Goal: Task Accomplishment & Management: Complete application form

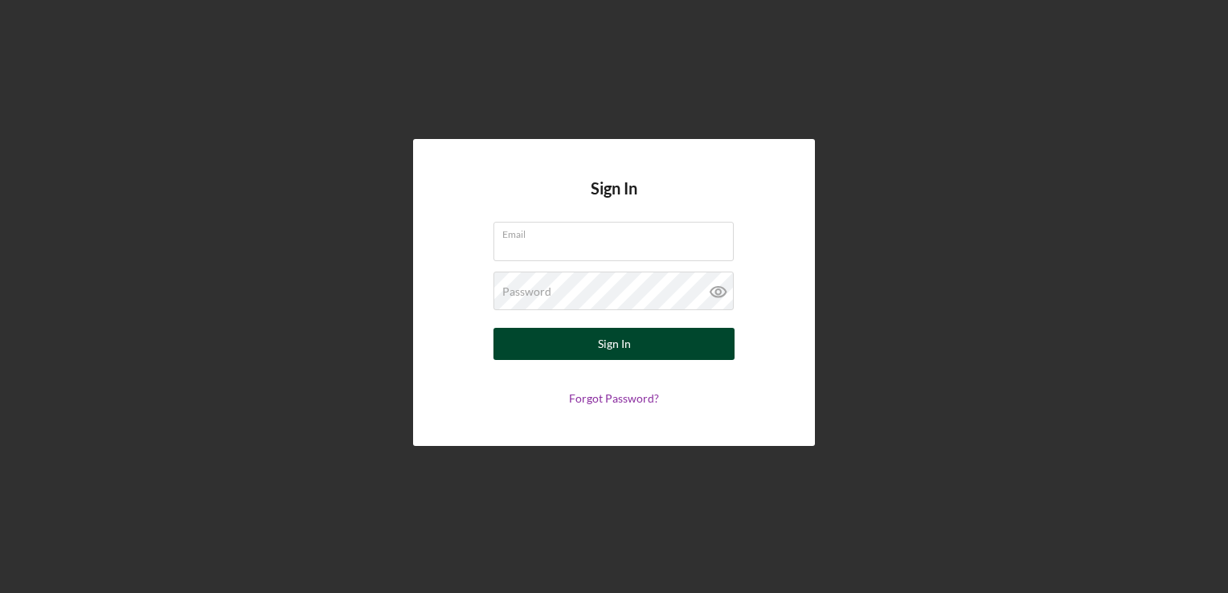
type input "[PERSON_NAME][EMAIL_ADDRESS][DOMAIN_NAME]"
click at [551, 342] on button "Sign In" at bounding box center [613, 344] width 241 height 32
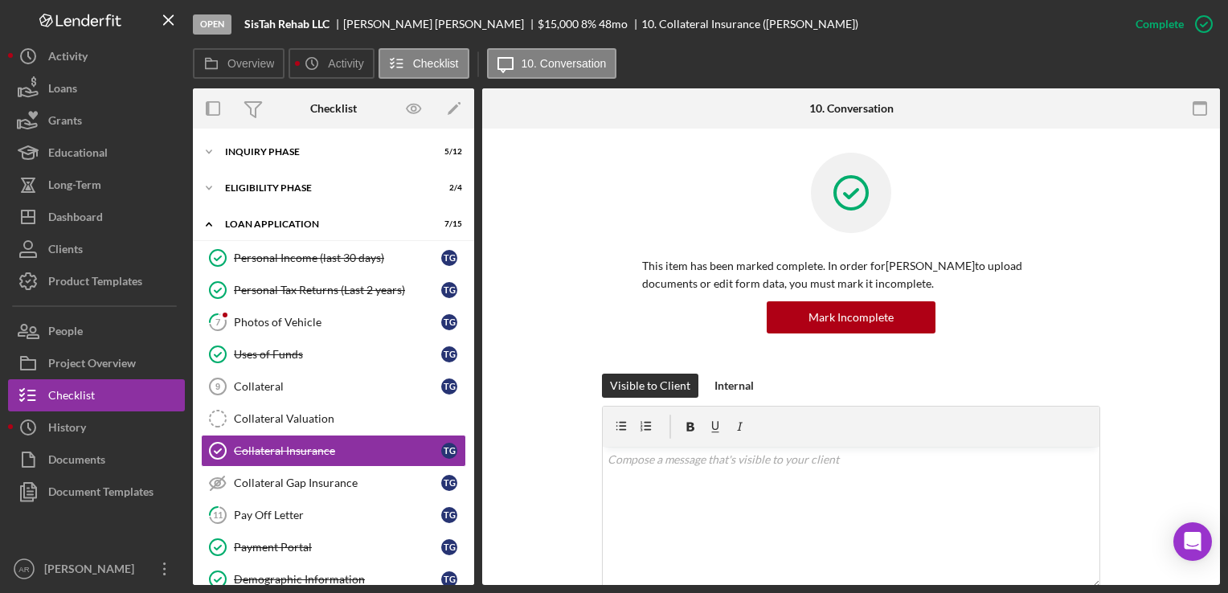
scroll to position [92, 0]
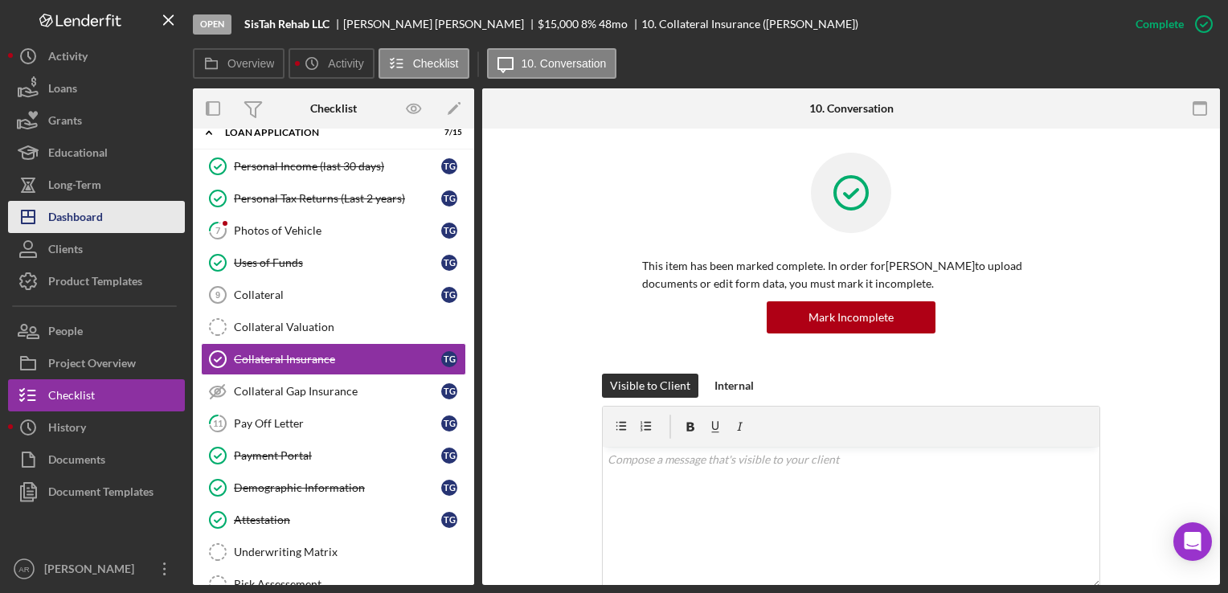
click at [70, 226] on div "Dashboard" at bounding box center [75, 219] width 55 height 36
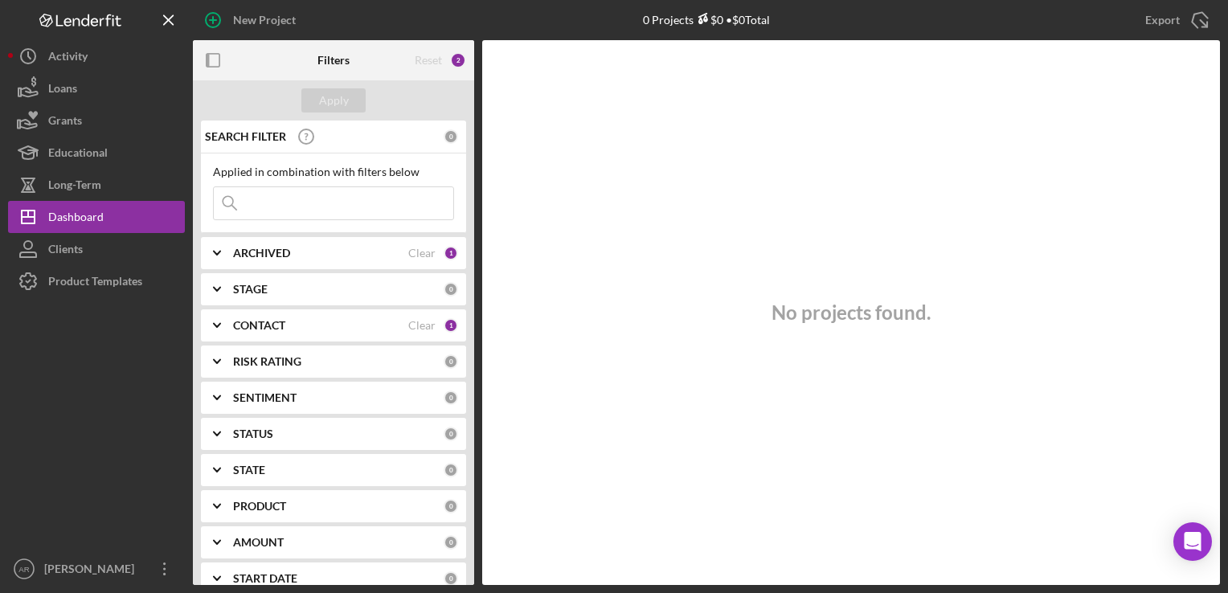
paste input "Markham"
type input "Markham"
click at [220, 252] on polyline at bounding box center [217, 253] width 6 height 3
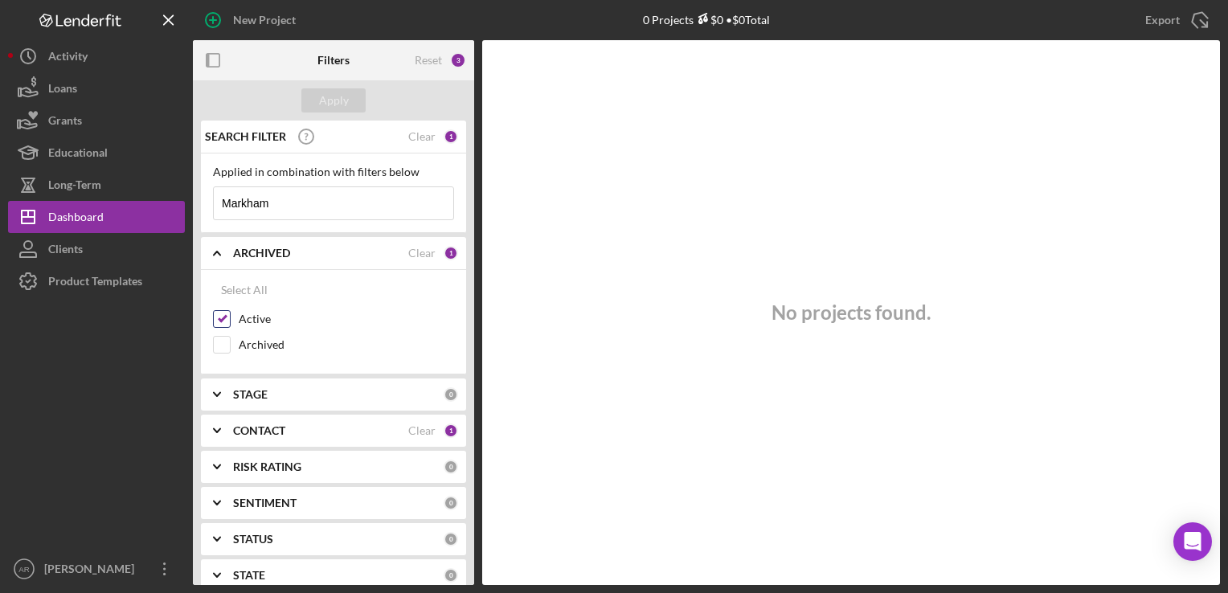
click at [256, 317] on label "Active" at bounding box center [346, 319] width 215 height 16
click at [230, 317] on input "Active" at bounding box center [222, 319] width 16 height 16
click at [222, 313] on input "Active" at bounding box center [222, 319] width 16 height 16
checkbox input "true"
click at [222, 342] on input "Archived" at bounding box center [222, 345] width 16 height 16
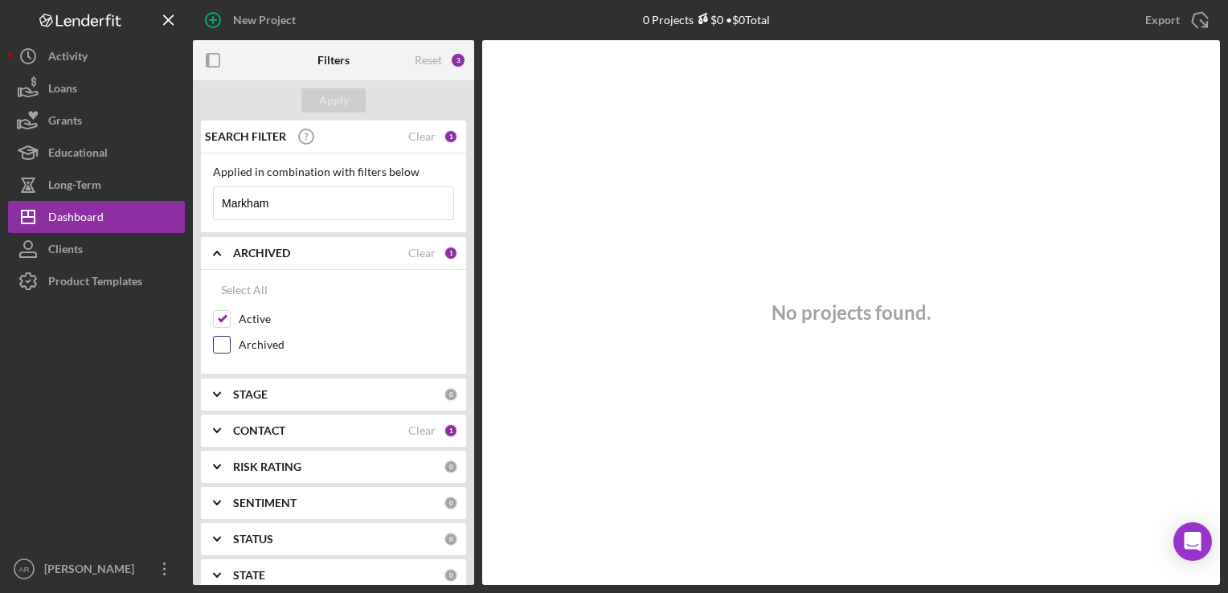
checkbox input "true"
click at [330, 101] on div "Apply" at bounding box center [334, 100] width 30 height 24
click at [218, 431] on icon "Icon/Expander" at bounding box center [217, 431] width 40 height 40
click at [235, 465] on div "Select All" at bounding box center [244, 468] width 47 height 32
checkbox input "true"
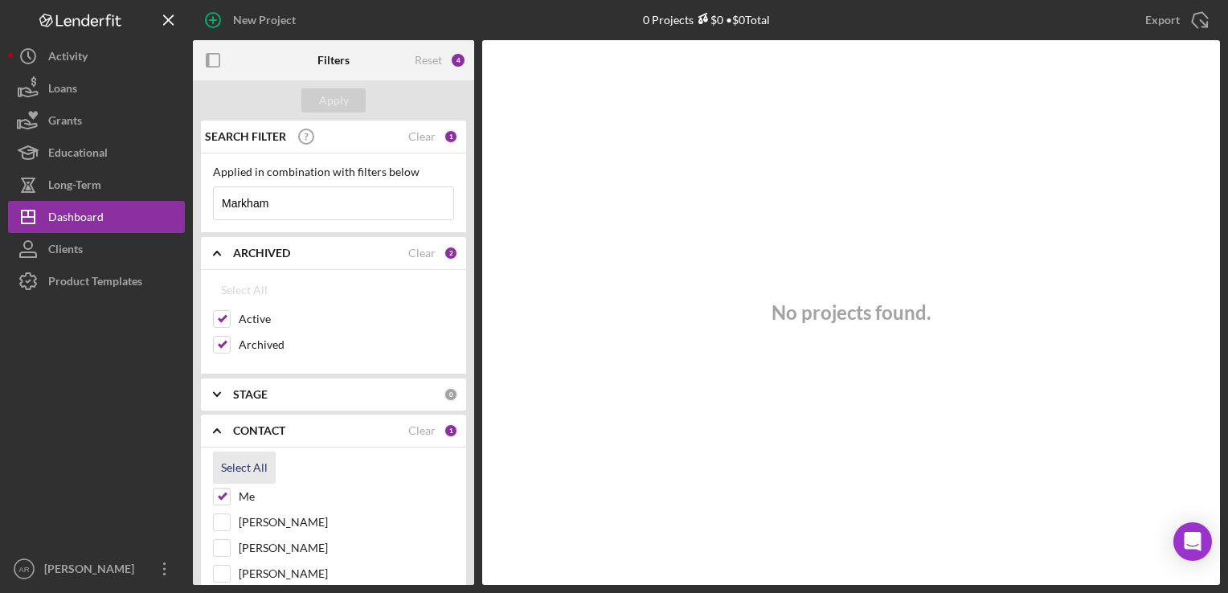
checkbox input "true"
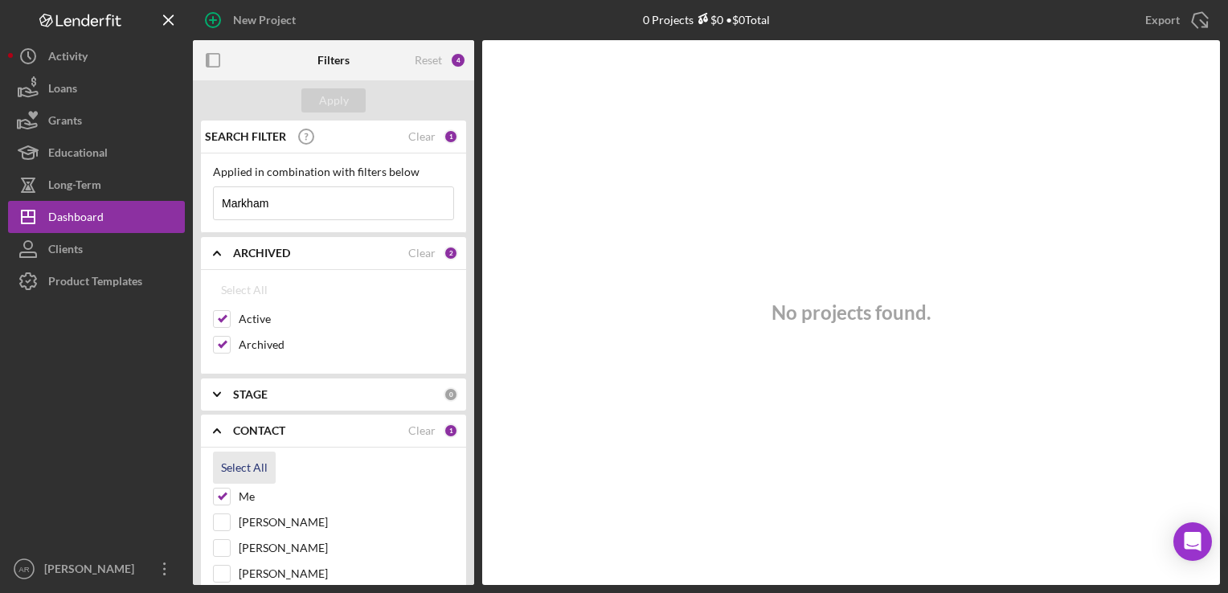
checkbox input "true"
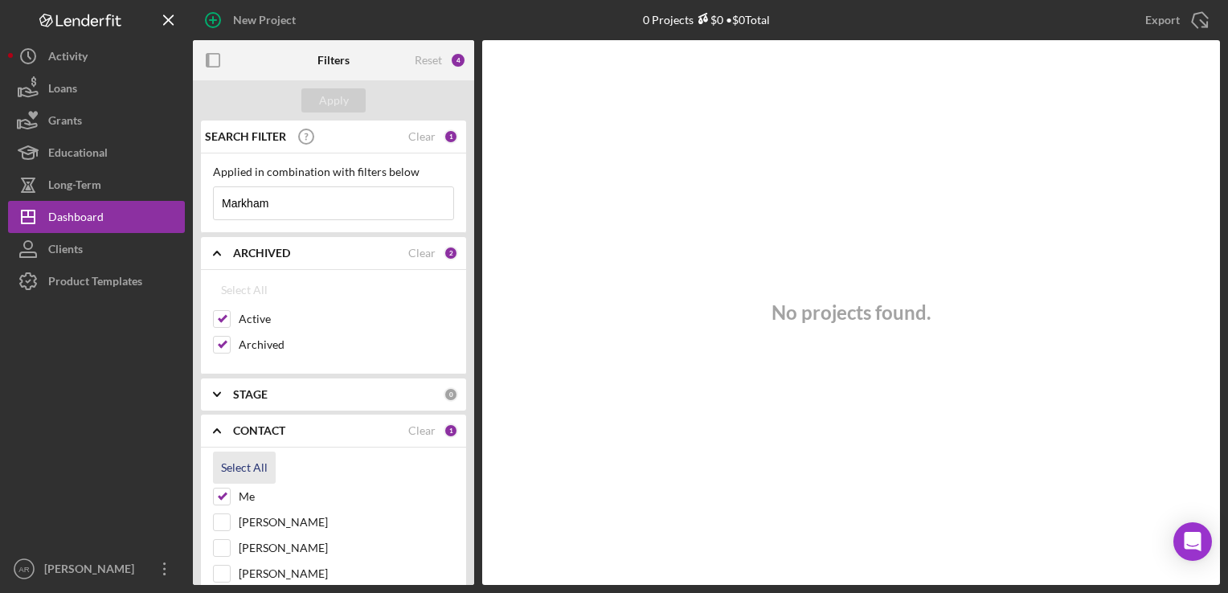
checkbox input "true"
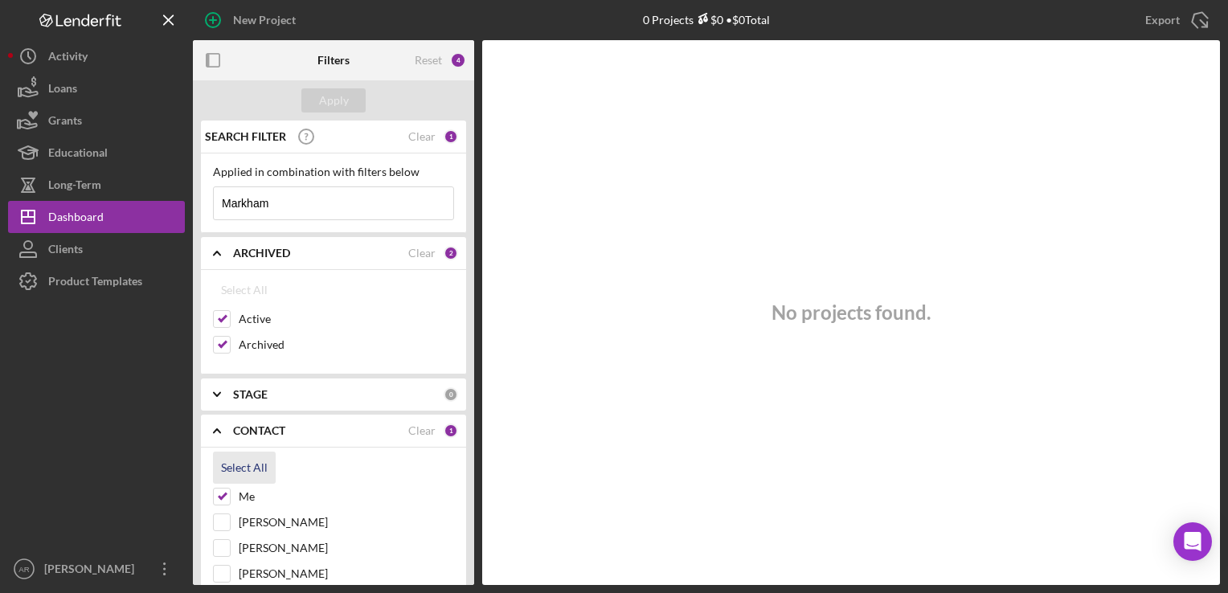
checkbox input "true"
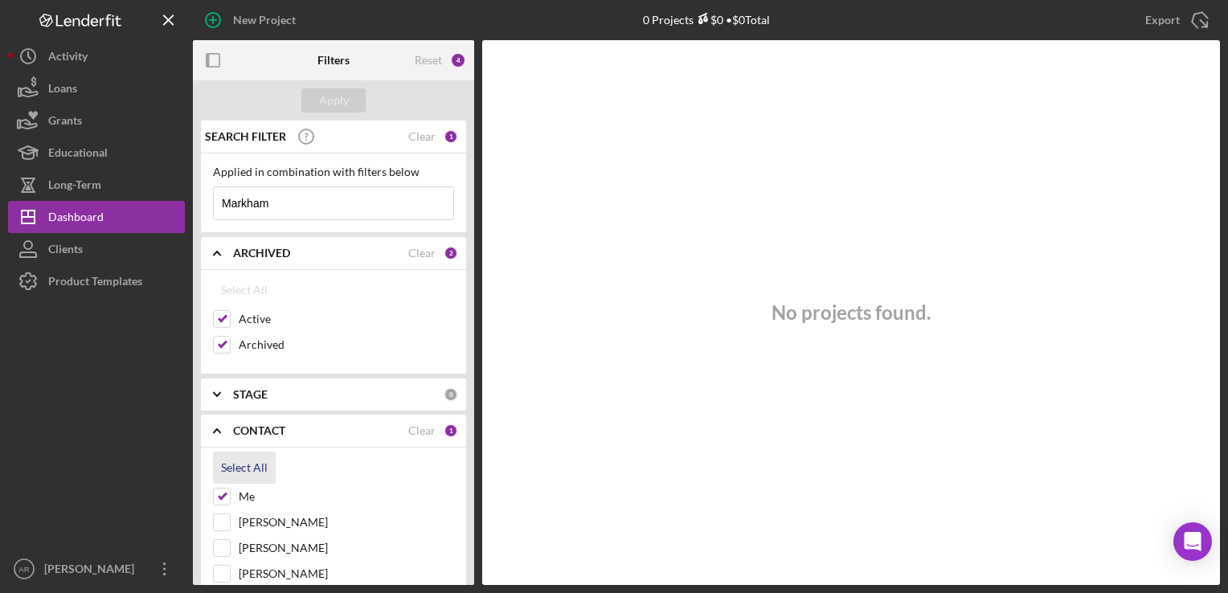
checkbox input "true"
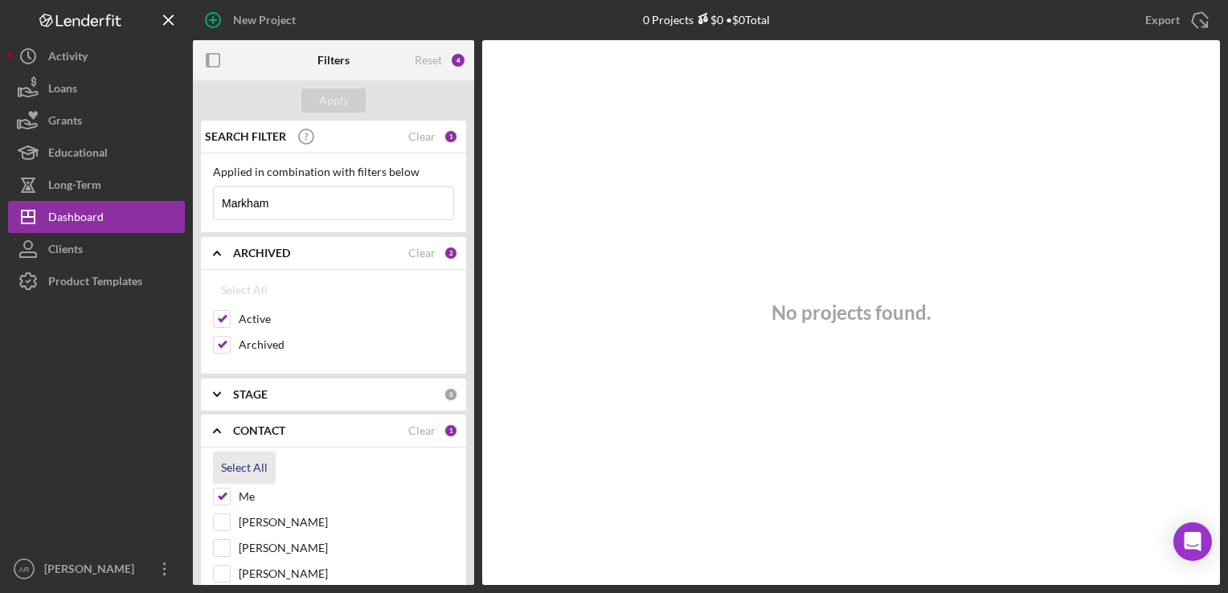
checkbox input "true"
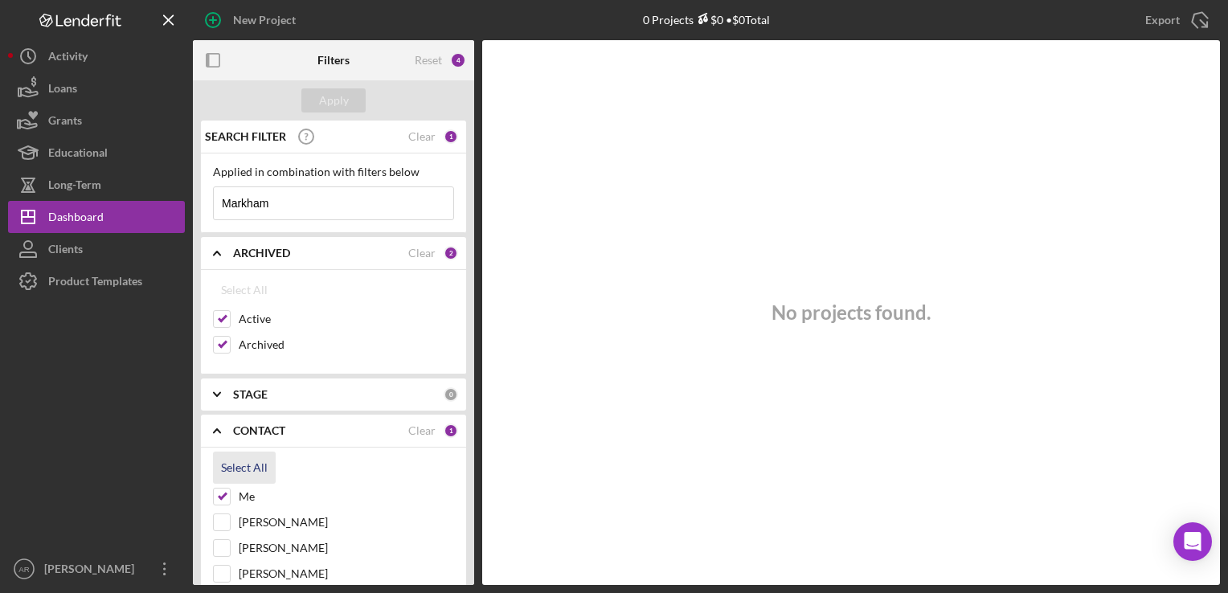
checkbox input "true"
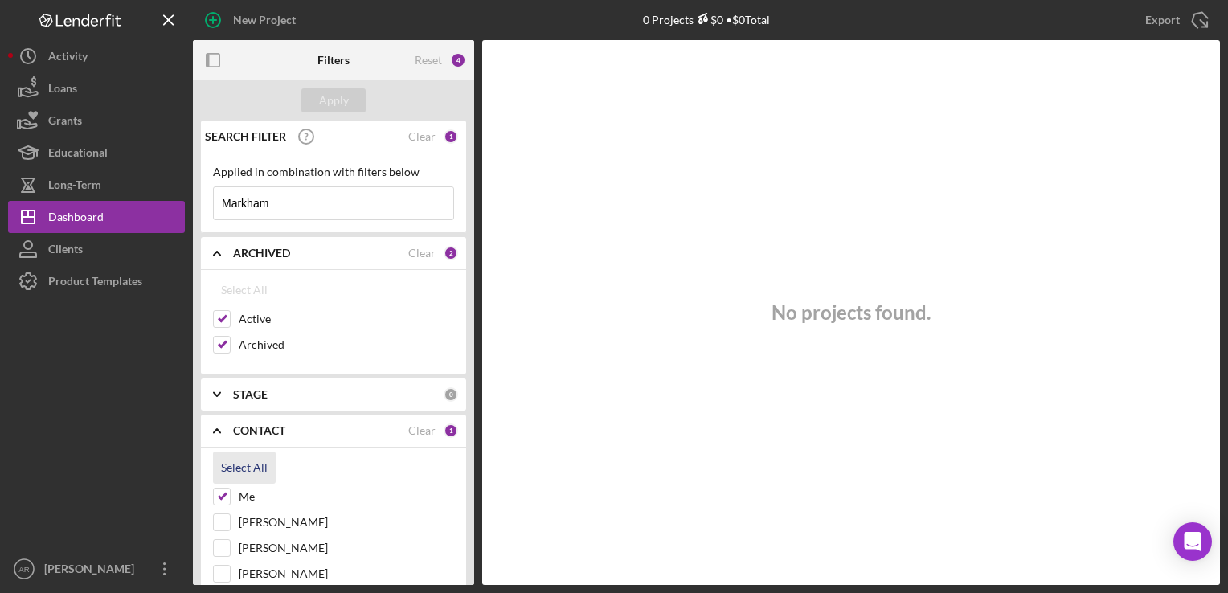
checkbox input "true"
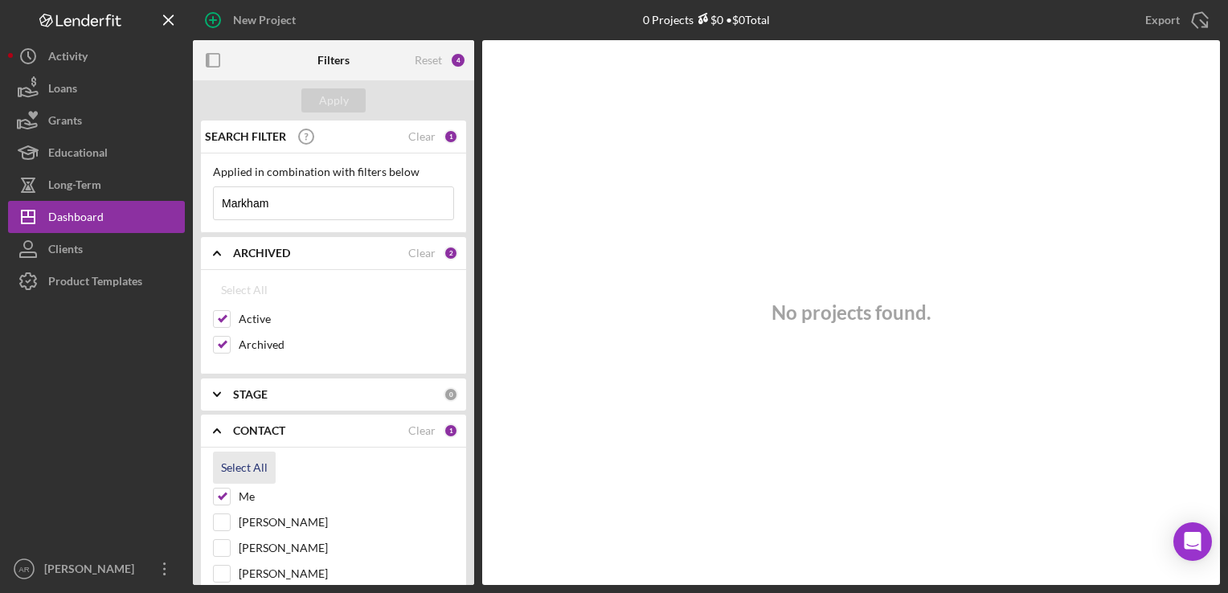
checkbox input "true"
click at [325, 102] on div "Apply" at bounding box center [334, 100] width 30 height 24
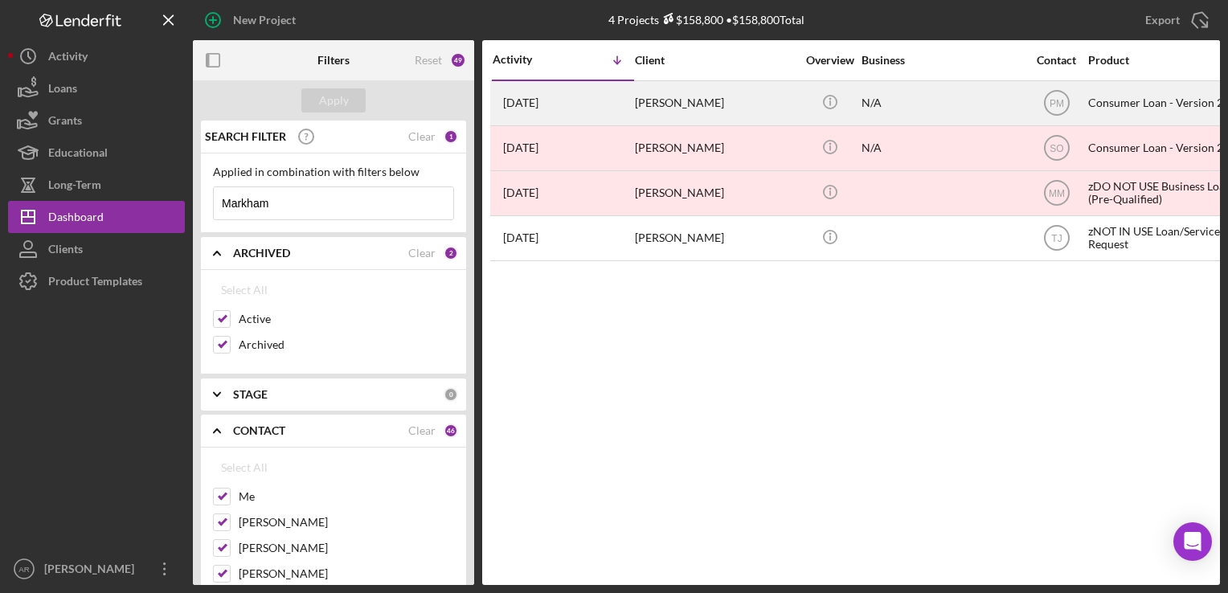
click at [659, 100] on div "[PERSON_NAME]" at bounding box center [715, 103] width 161 height 43
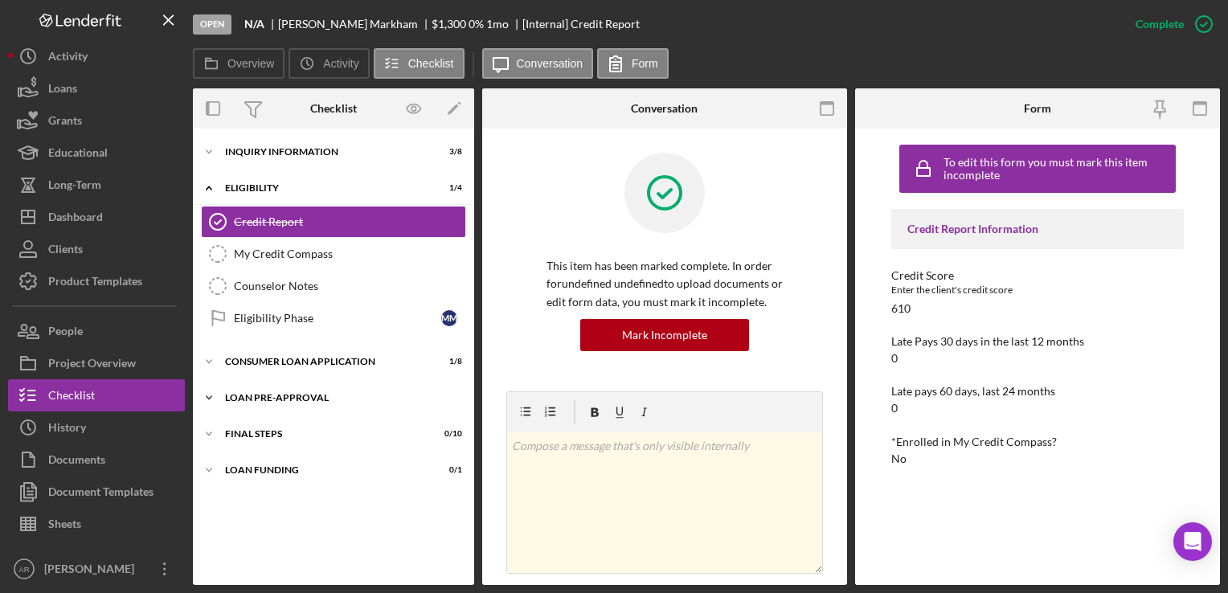
click at [211, 392] on icon "Icon/Expander" at bounding box center [209, 398] width 32 height 32
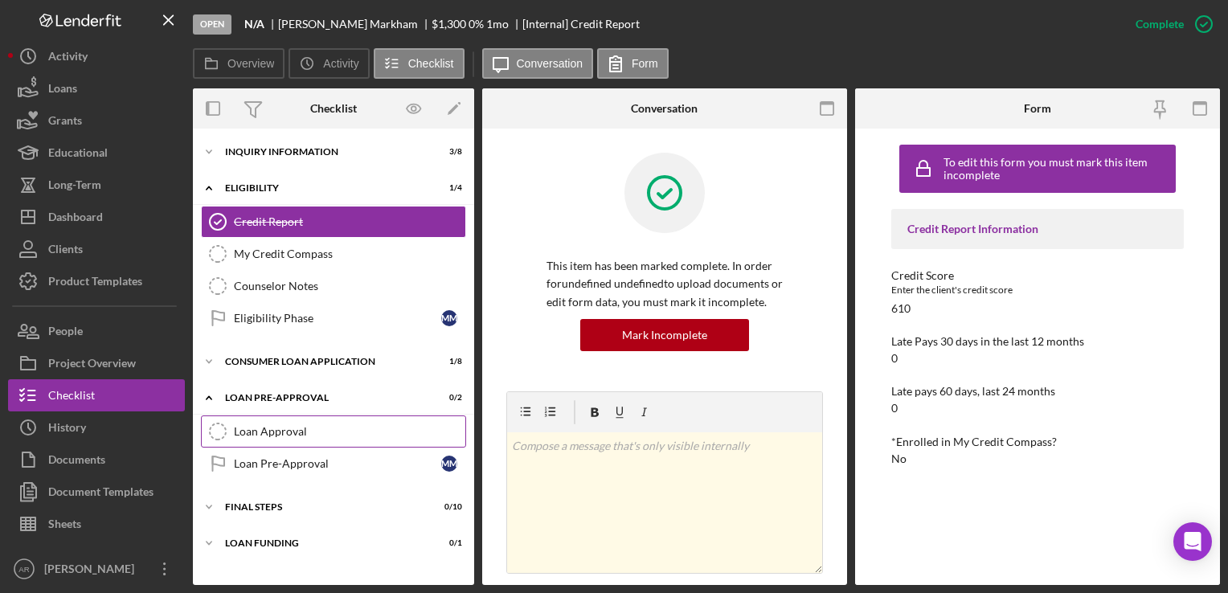
click at [283, 432] on div "Loan Approval" at bounding box center [349, 431] width 231 height 13
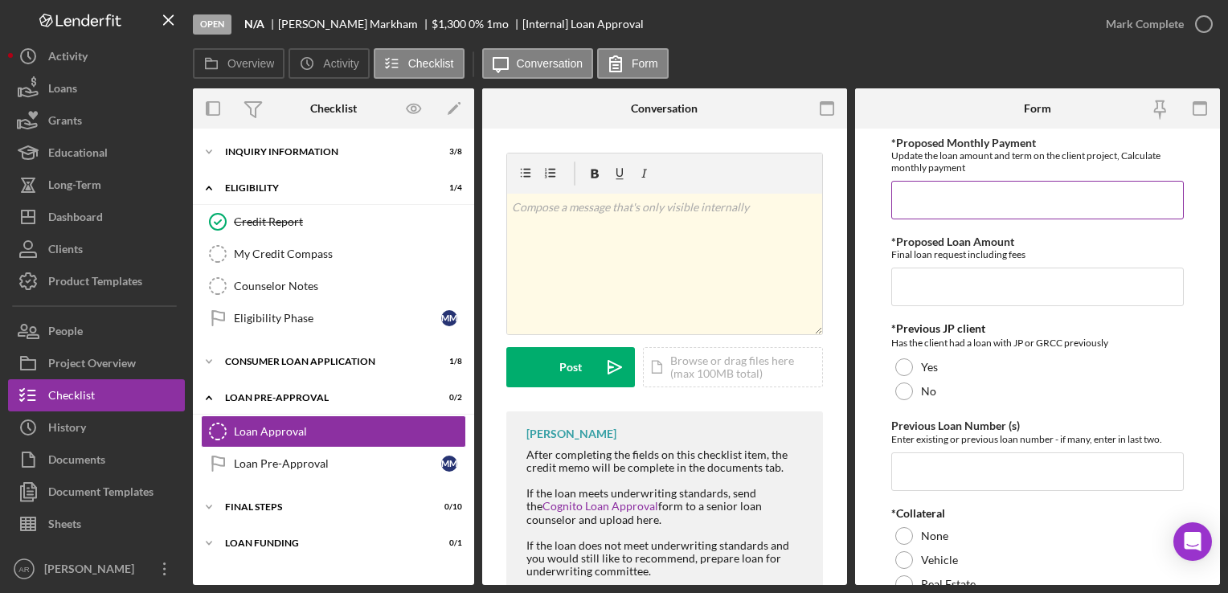
click at [952, 207] on input "*Proposed Monthly Payment" at bounding box center [1037, 200] width 292 height 39
type input "$70"
click at [933, 291] on input "*Proposed Loan Amount" at bounding box center [1037, 287] width 292 height 39
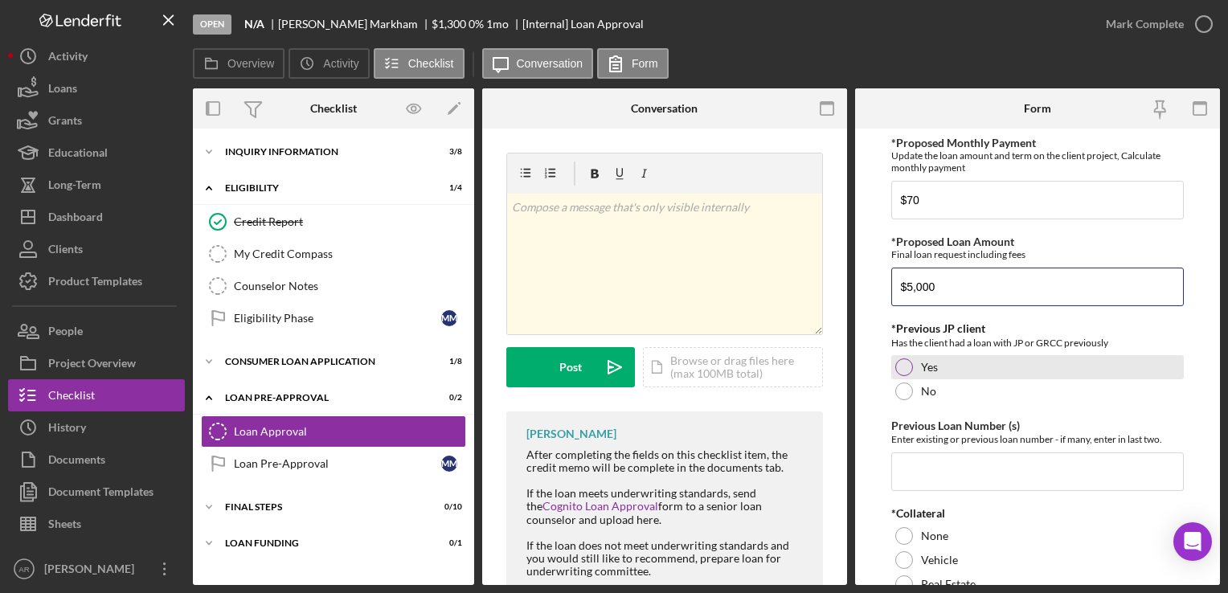
type input "$5,000"
click at [905, 365] on div at bounding box center [904, 367] width 18 height 18
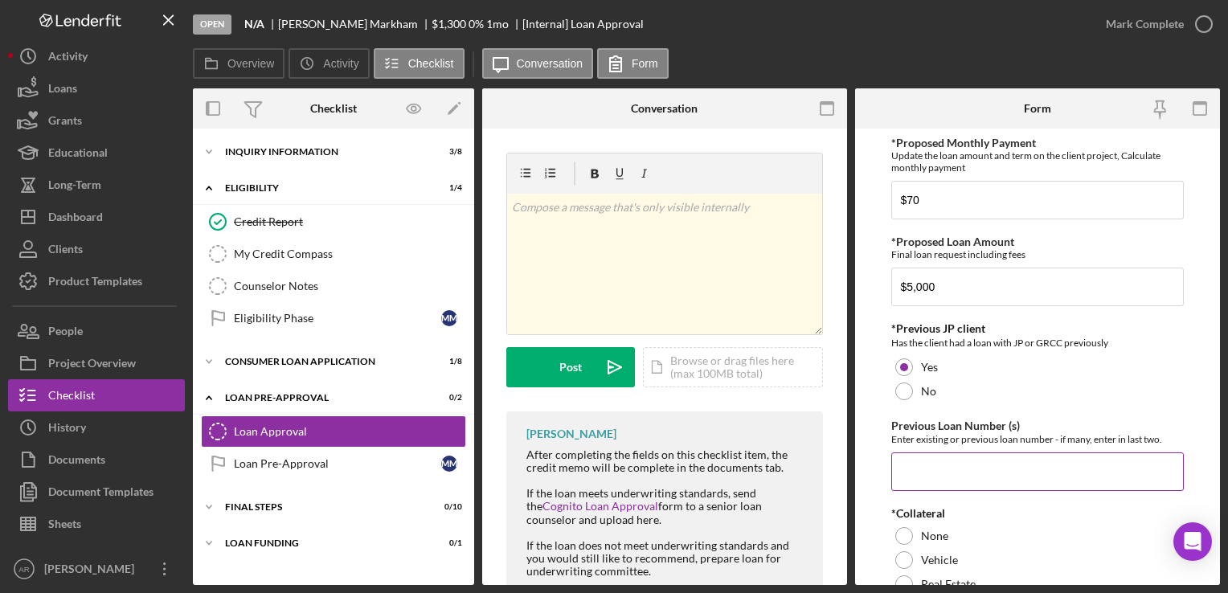
click at [917, 459] on input "Previous Loan Number (s)" at bounding box center [1037, 471] width 292 height 39
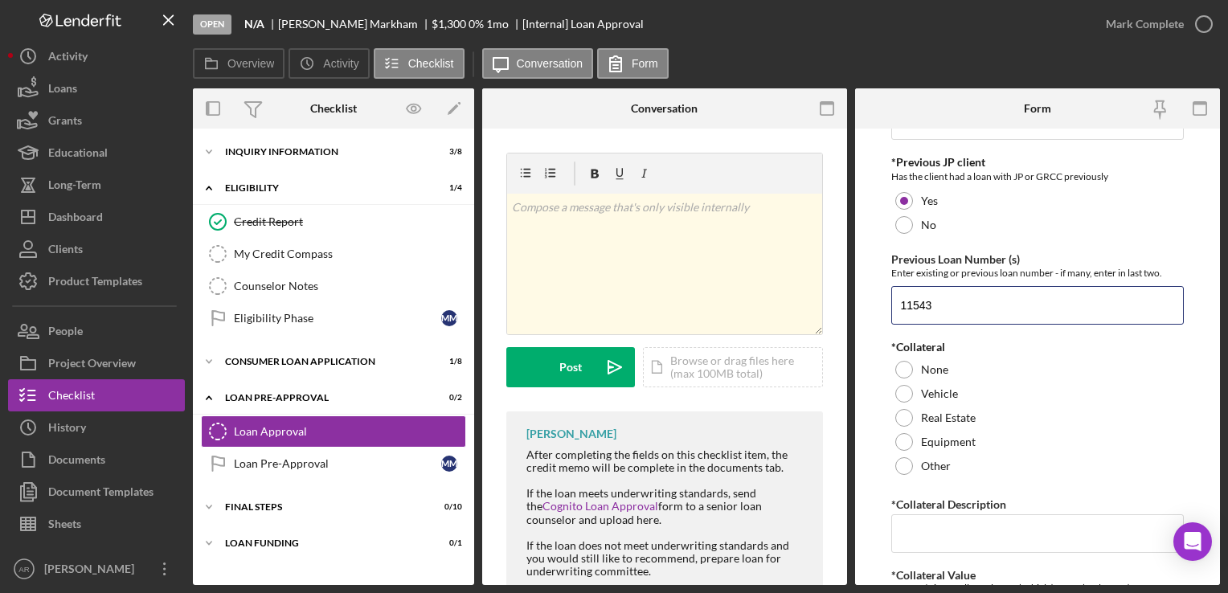
scroll to position [221, 0]
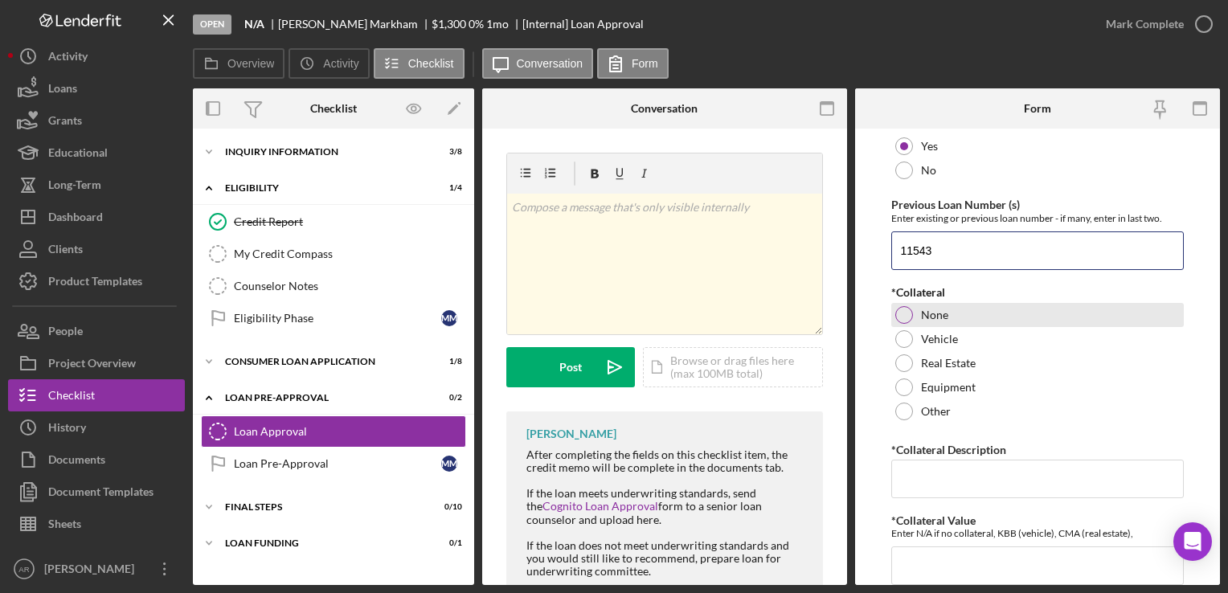
type input "11543"
click at [904, 313] on div at bounding box center [904, 315] width 18 height 18
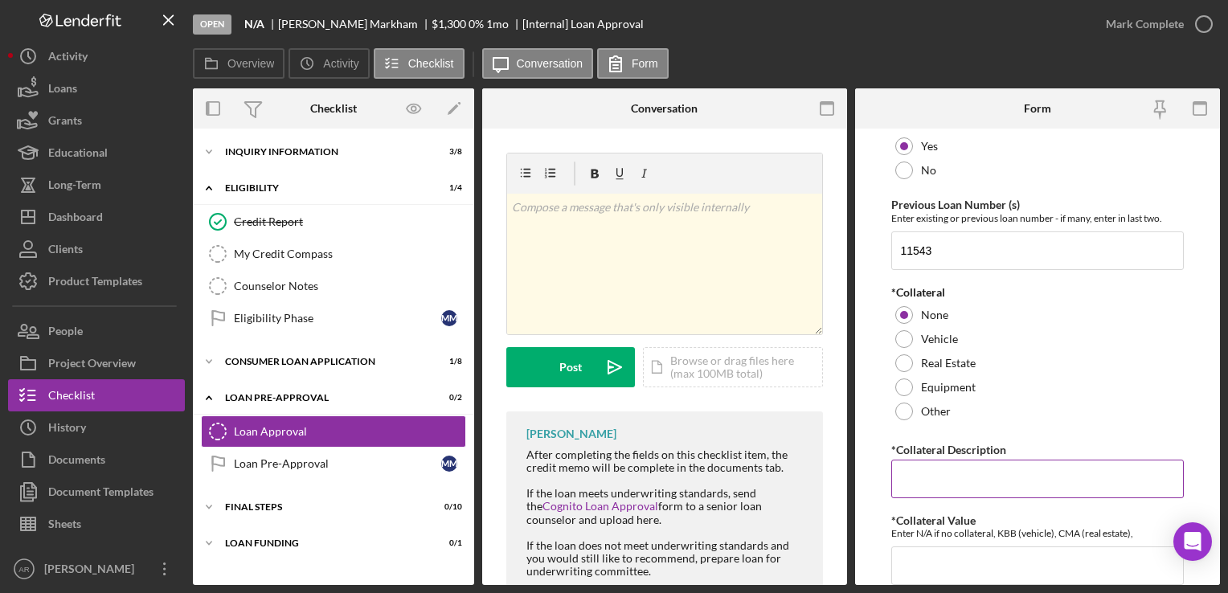
click at [926, 476] on input "*Collateral Description" at bounding box center [1037, 479] width 292 height 39
type input "none"
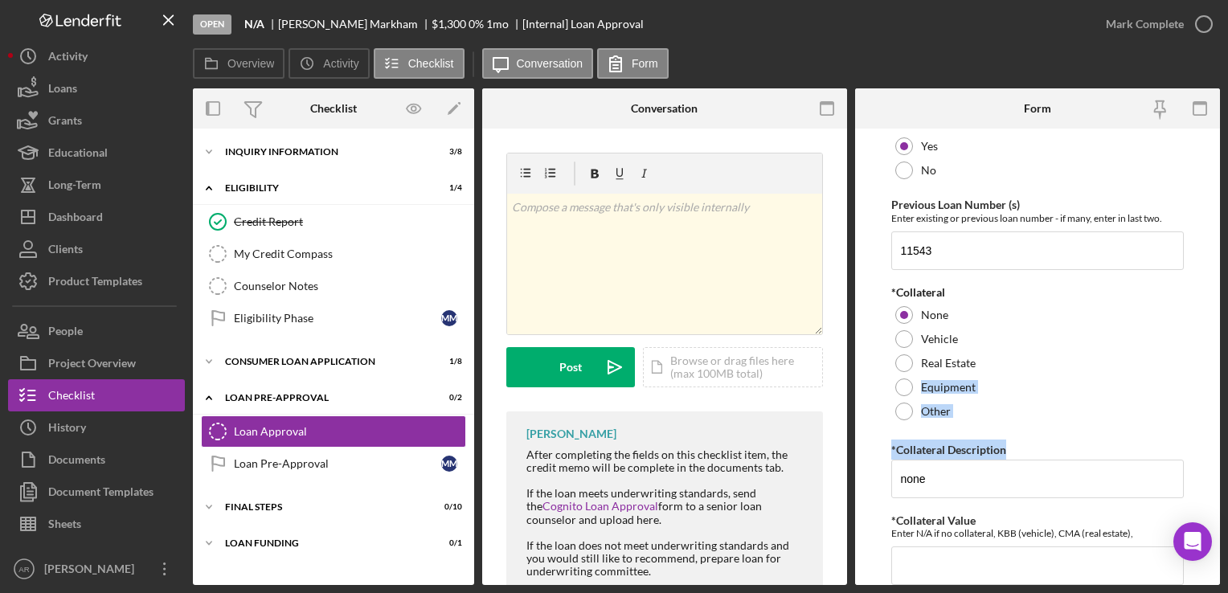
drag, startPoint x: 1222, startPoint y: 374, endPoint x: 1224, endPoint y: 425, distance: 51.5
click at [1224, 425] on div "Open N/A [PERSON_NAME] $1,300 $1,300 0 % 1 mo [Internal] Loan Approval Mark Com…" at bounding box center [614, 296] width 1228 height 593
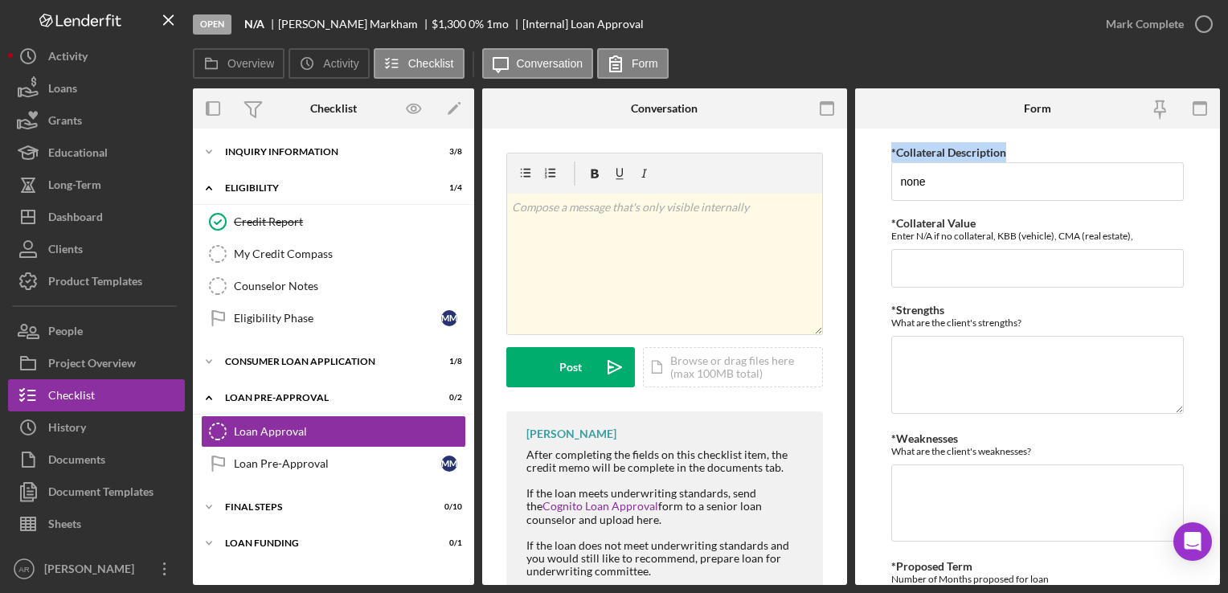
scroll to position [535, 0]
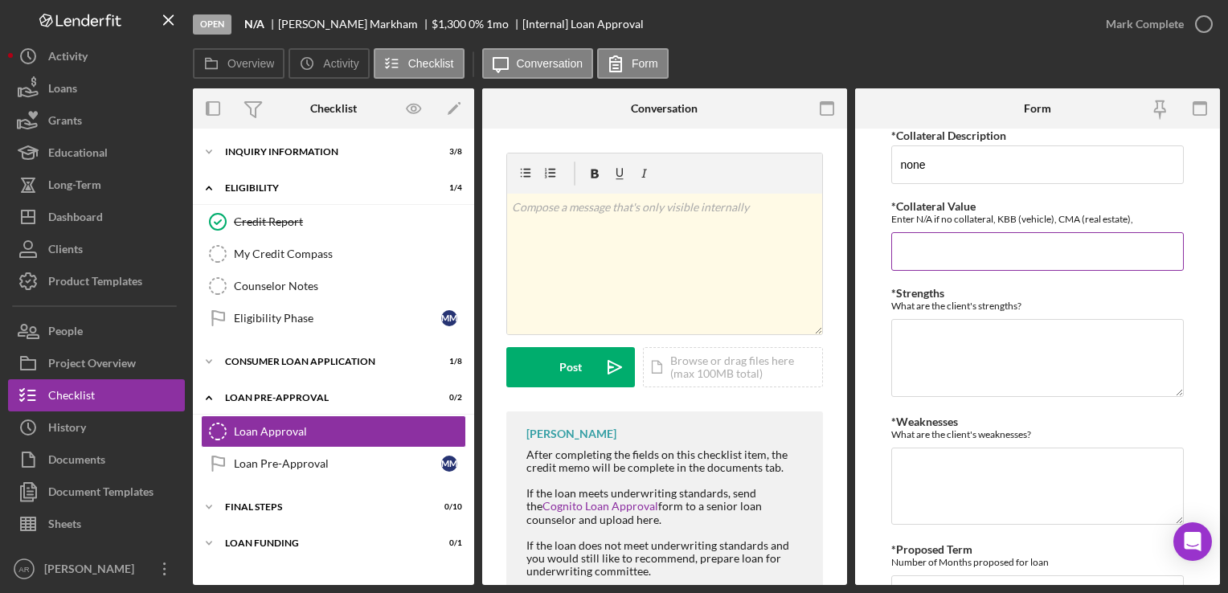
click at [958, 244] on input "*Collateral Value" at bounding box center [1037, 251] width 292 height 39
type input "0"
click at [946, 342] on textarea "*Strengths" at bounding box center [1037, 357] width 292 height 77
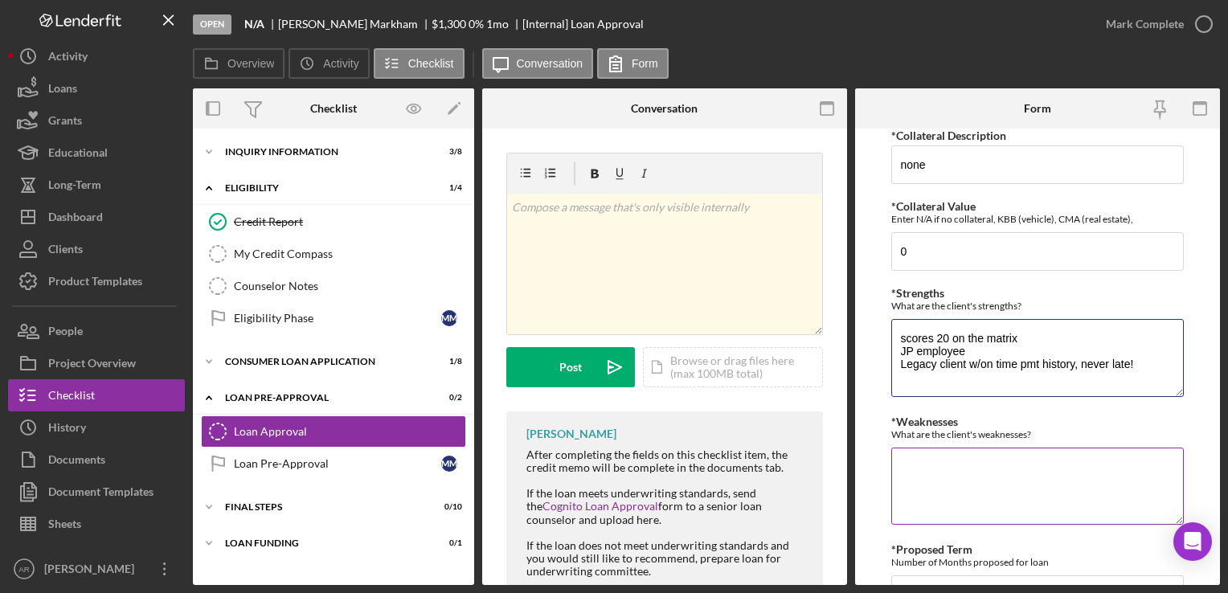
type textarea "scores 20 on the matrix JP employee Legacy client w/on time pmt history, never …"
click at [927, 480] on textarea "*Weaknesses" at bounding box center [1037, 486] width 292 height 77
type textarea "unsecured"
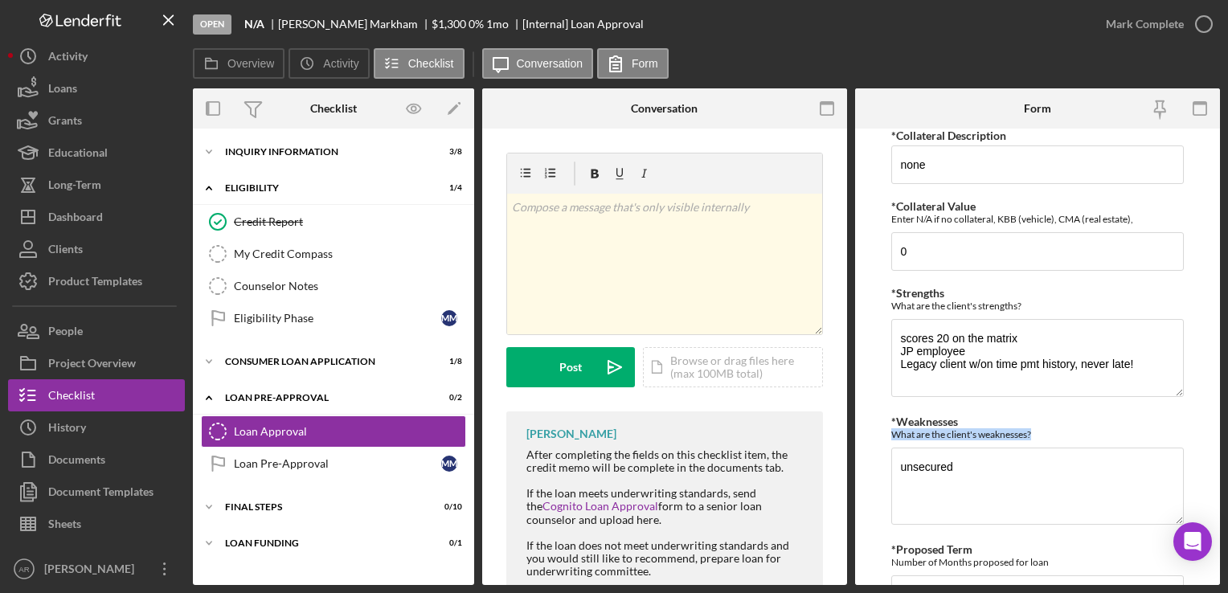
drag, startPoint x: 1224, startPoint y: 397, endPoint x: 1230, endPoint y: 471, distance: 74.2
click at [1227, 471] on html "Open N/A [PERSON_NAME] $1,300 $1,300 0 % 1 mo [Internal] Loan Approval Mark Com…" at bounding box center [614, 296] width 1228 height 593
click at [1187, 290] on form "*Proposed Monthly Payment Update the loan amount and term on the client project…" at bounding box center [1037, 357] width 365 height 456
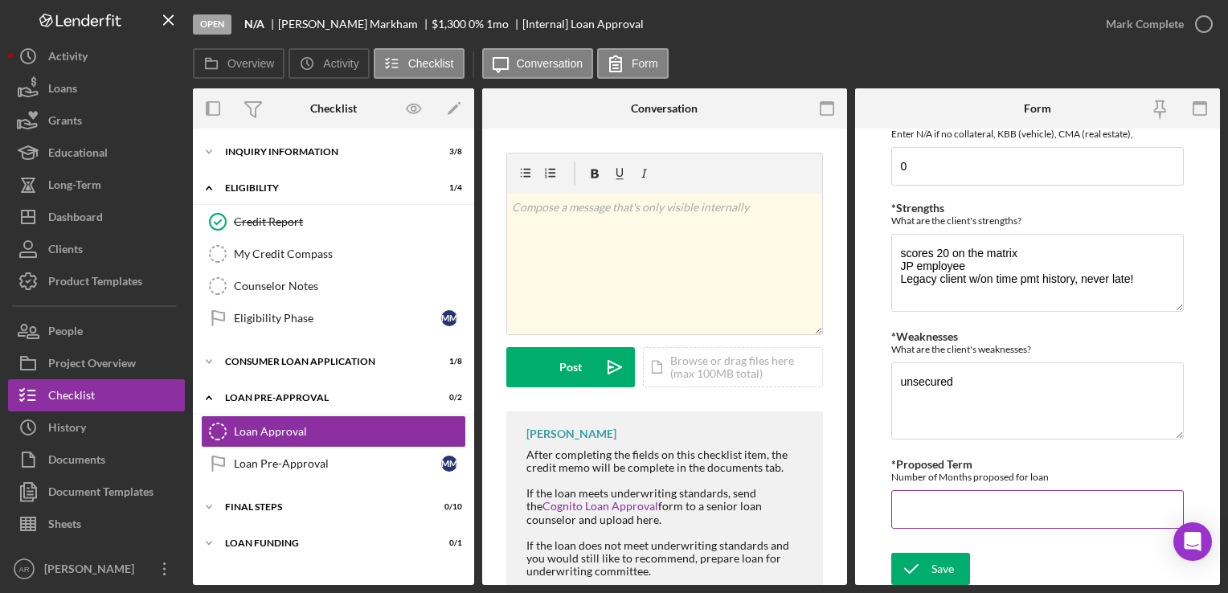
click at [934, 506] on input "*Proposed Term" at bounding box center [1037, 509] width 292 height 39
type input "60"
click at [926, 571] on icon "submit" at bounding box center [911, 569] width 40 height 40
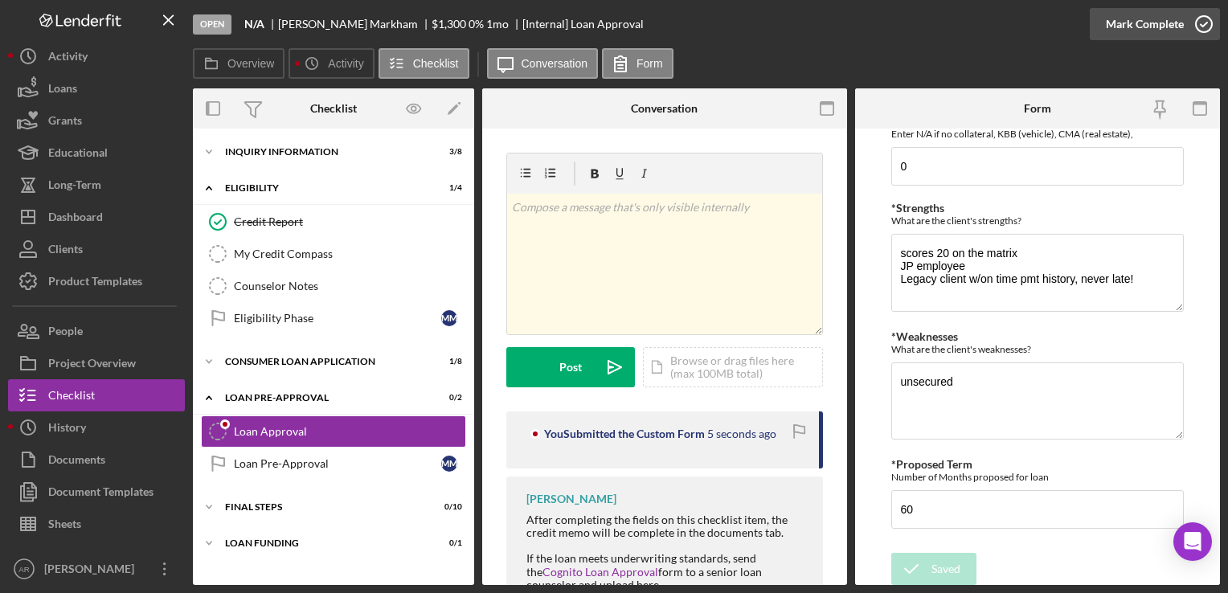
click at [1203, 24] on icon "button" at bounding box center [1204, 24] width 40 height 40
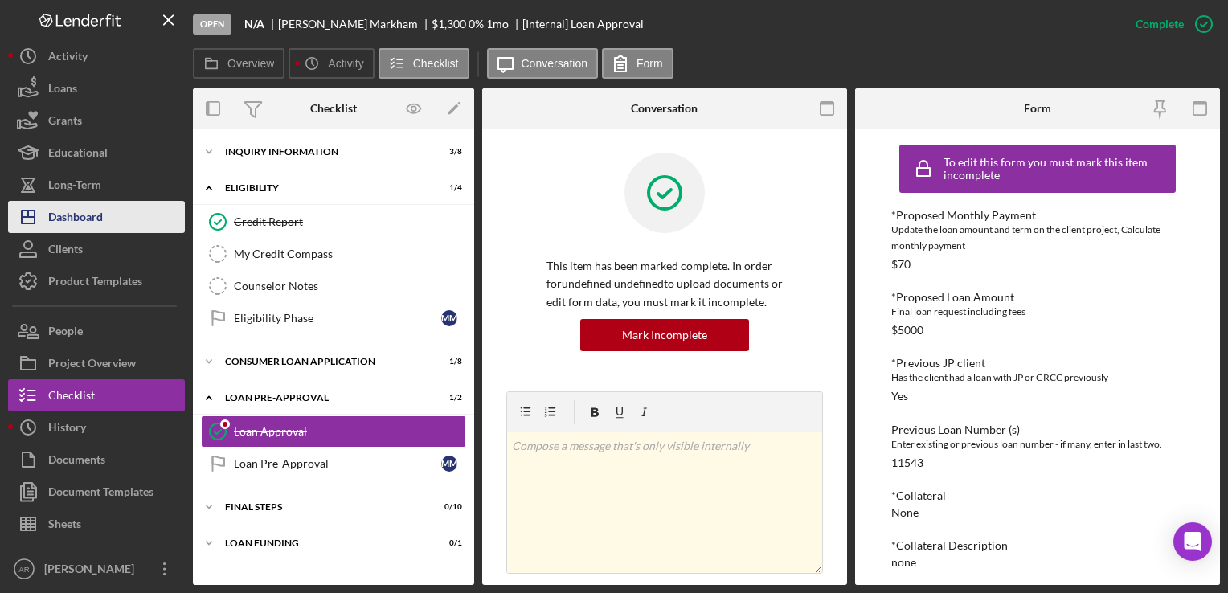
click at [87, 220] on div "Dashboard" at bounding box center [75, 219] width 55 height 36
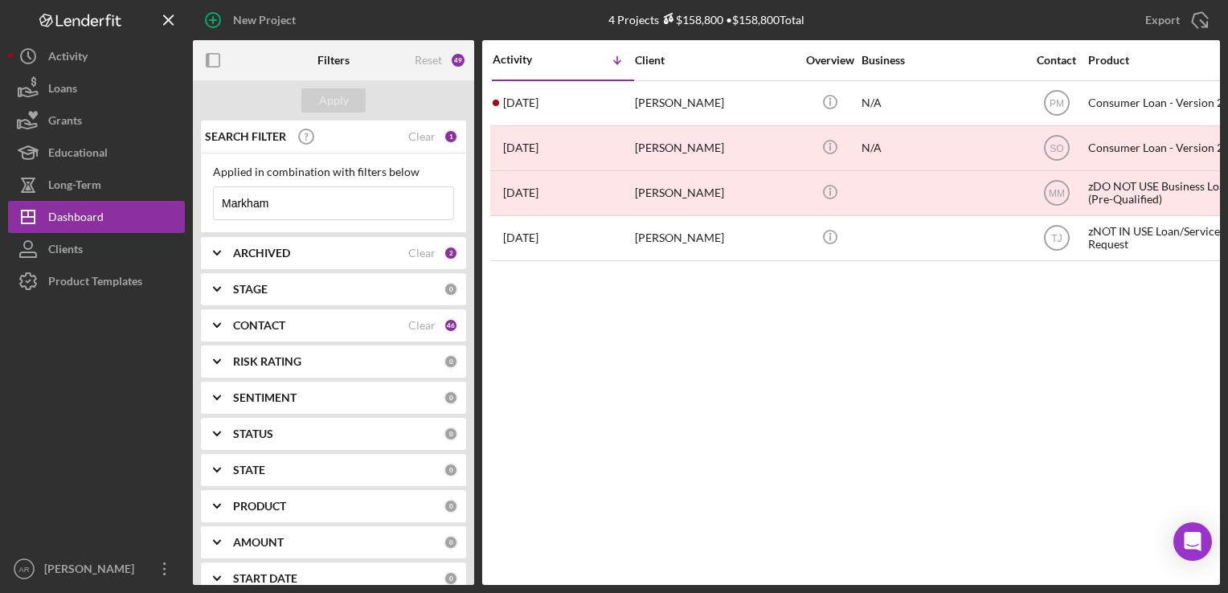
drag, startPoint x: 275, startPoint y: 199, endPoint x: 195, endPoint y: 194, distance: 79.7
click at [195, 194] on div "SEARCH FILTER Clear 1 Applied in combination with filters below Markham Icon/Me…" at bounding box center [333, 353] width 281 height 465
type input "[PERSON_NAME]"
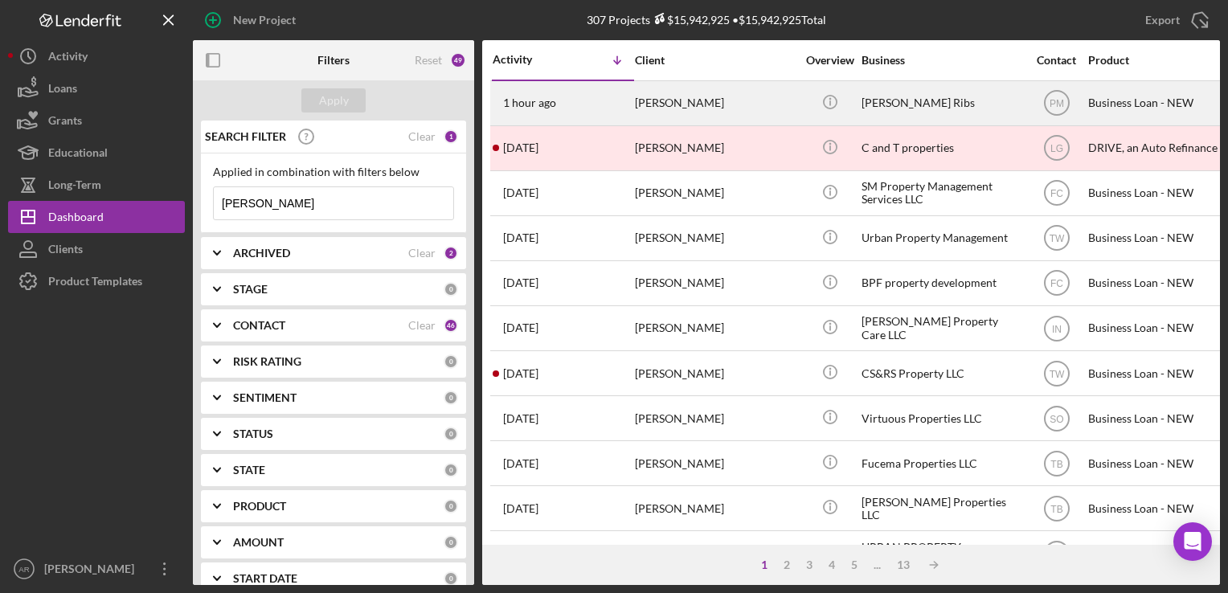
click at [645, 107] on div "[PERSON_NAME]" at bounding box center [715, 103] width 161 height 43
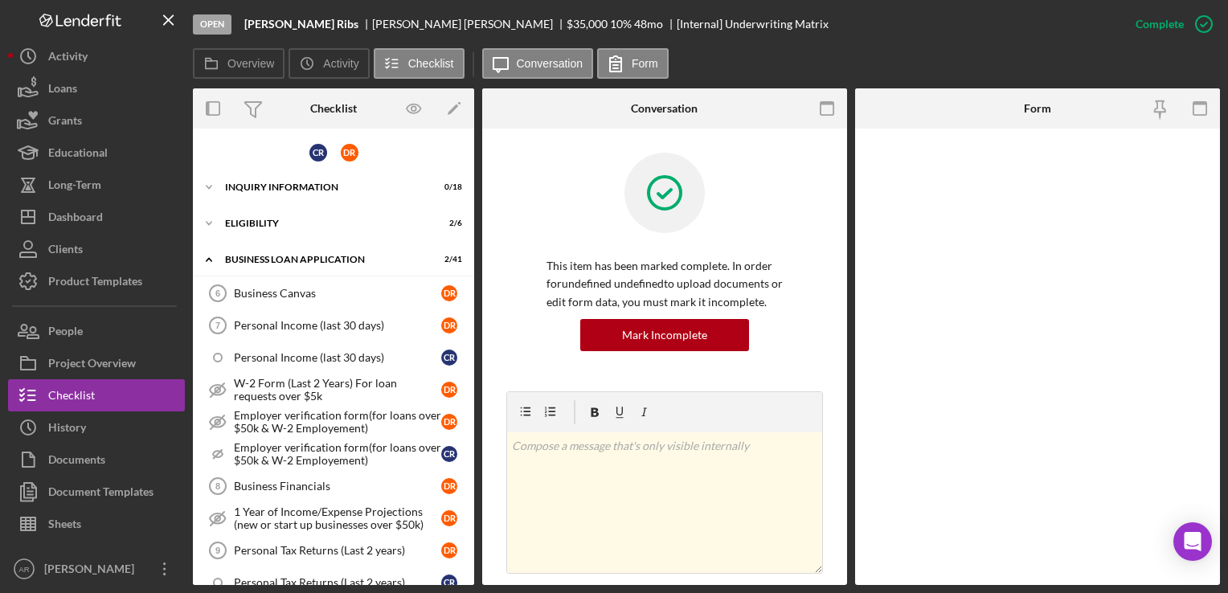
scroll to position [1080, 0]
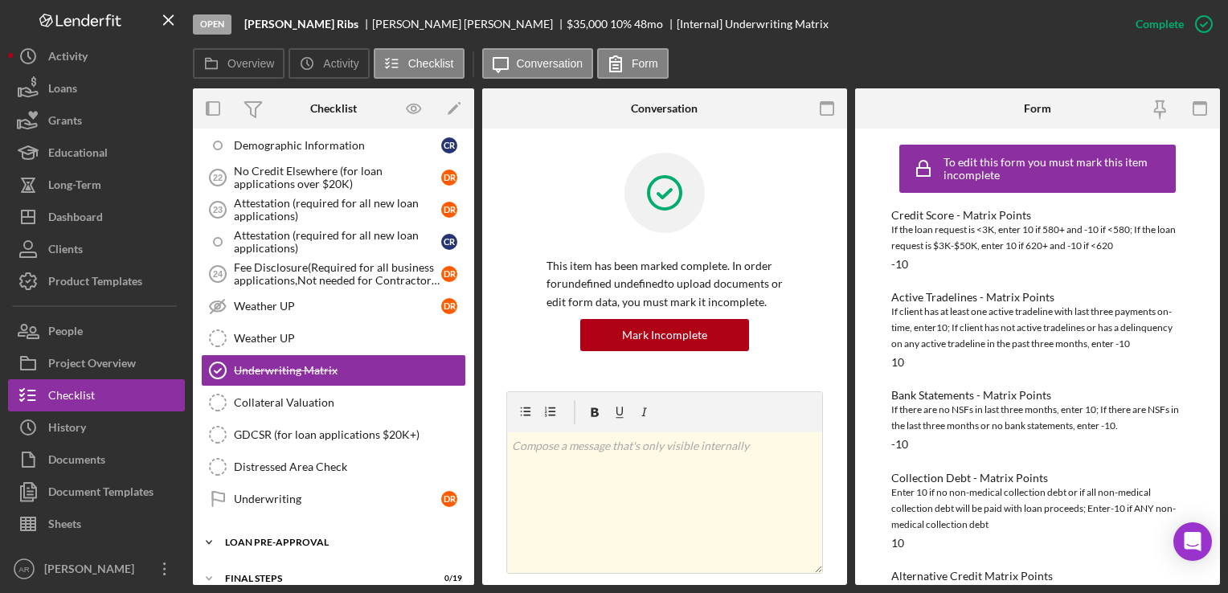
click at [207, 526] on icon "Icon/Expander" at bounding box center [209, 542] width 32 height 32
click at [257, 570] on div "Loan Approval" at bounding box center [349, 576] width 231 height 13
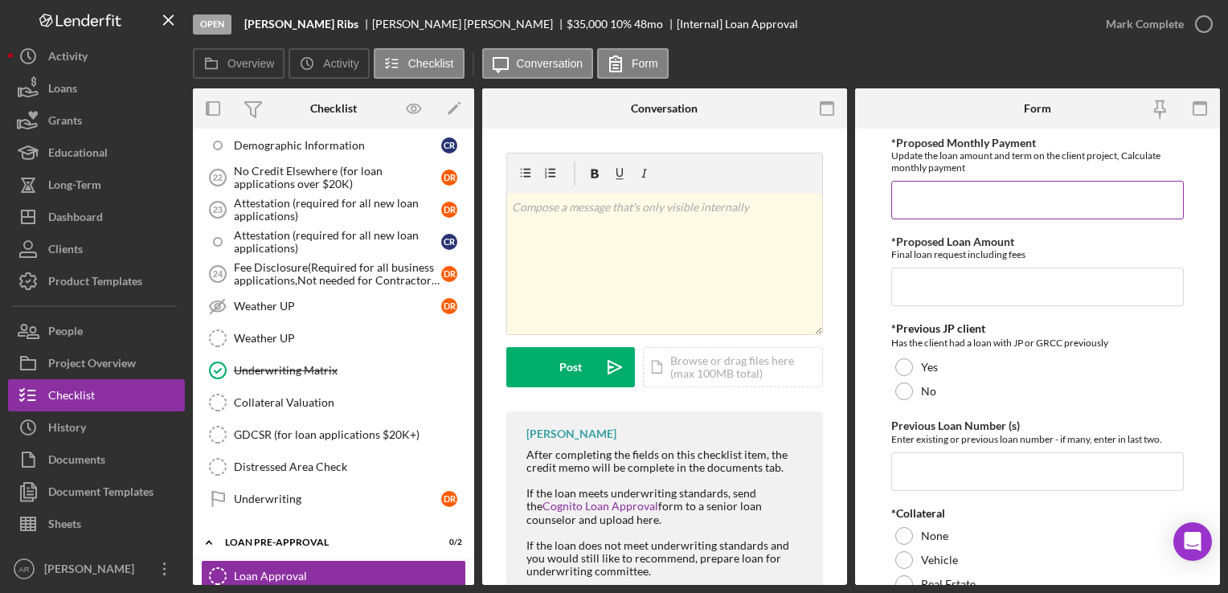
click at [934, 194] on input "*Proposed Monthly Payment" at bounding box center [1037, 200] width 292 height 39
type input "$760"
click at [921, 287] on input "*Proposed Loan Amount" at bounding box center [1037, 287] width 292 height 39
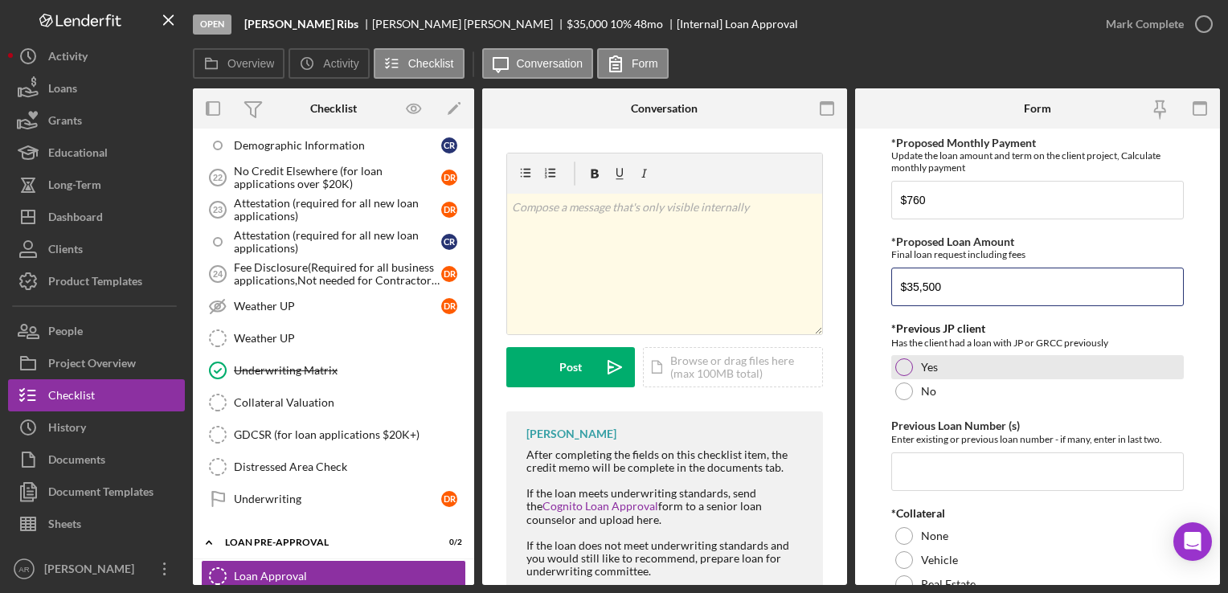
type input "$35,500"
click at [899, 362] on div at bounding box center [904, 367] width 18 height 18
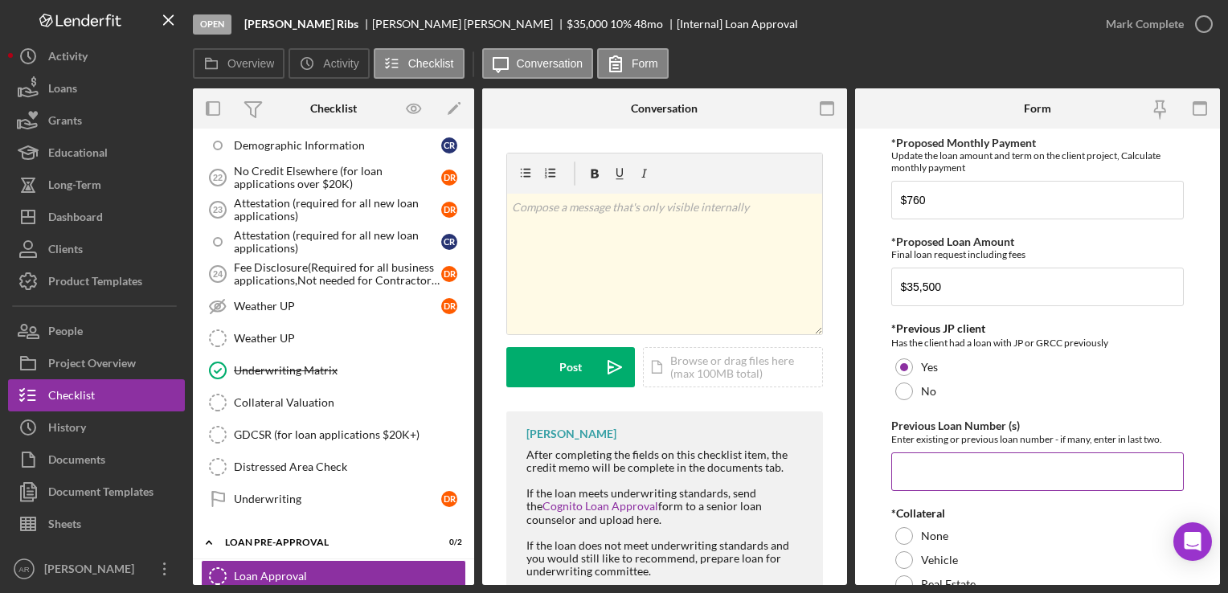
click at [910, 470] on input "Previous Loan Number (s)" at bounding box center [1037, 471] width 292 height 39
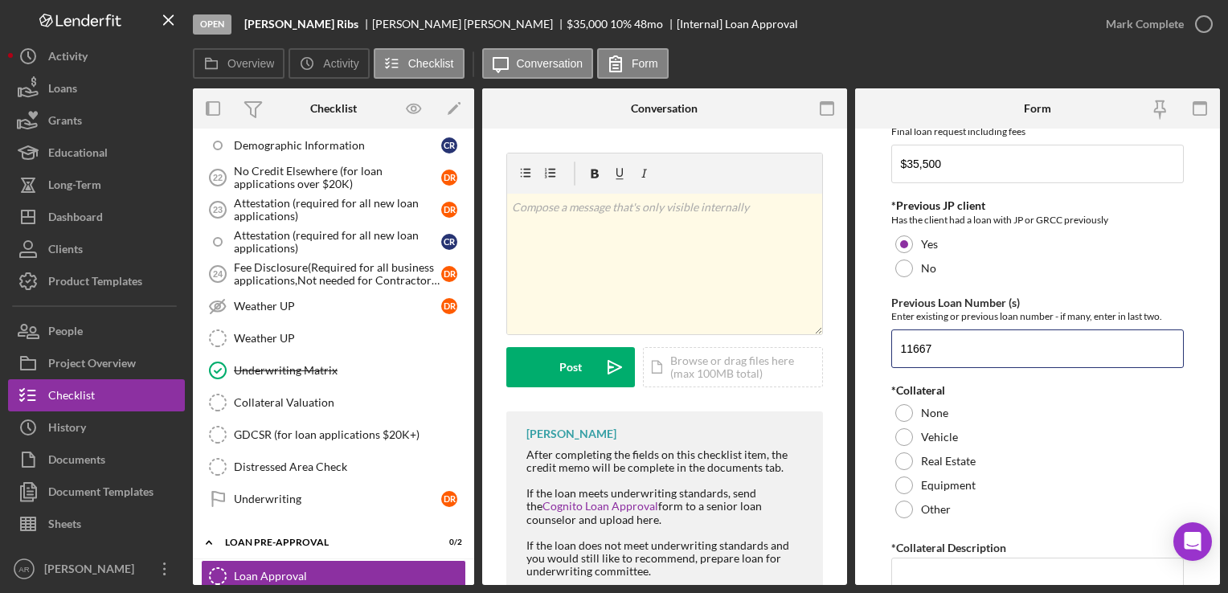
scroll to position [142, 0]
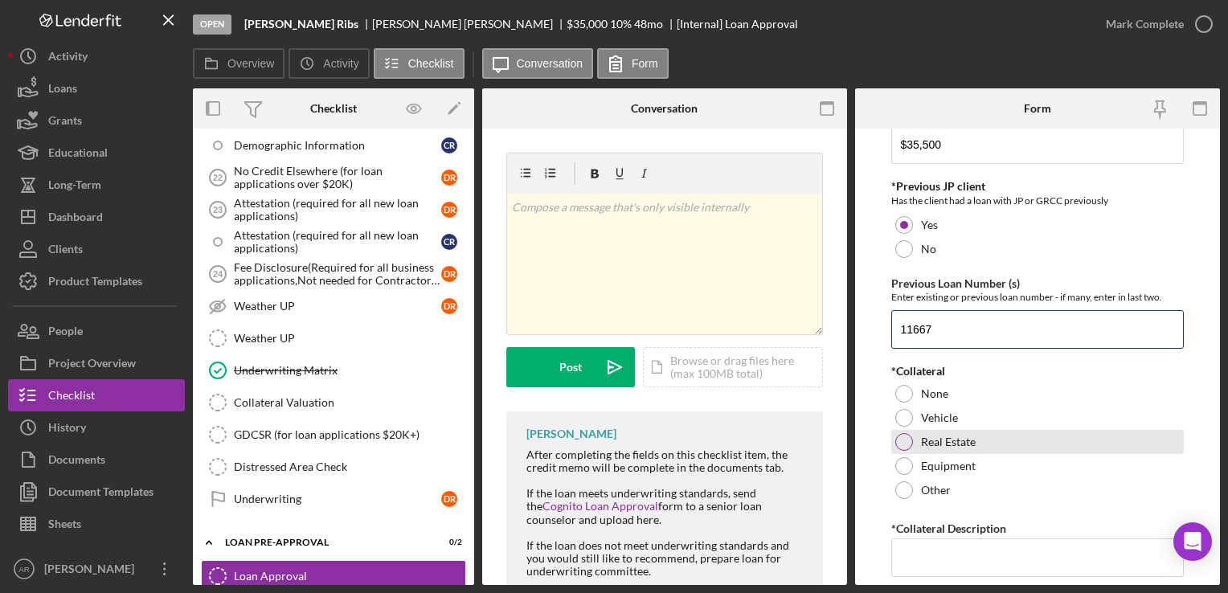
type input "11667"
click at [900, 438] on div at bounding box center [904, 442] width 18 height 18
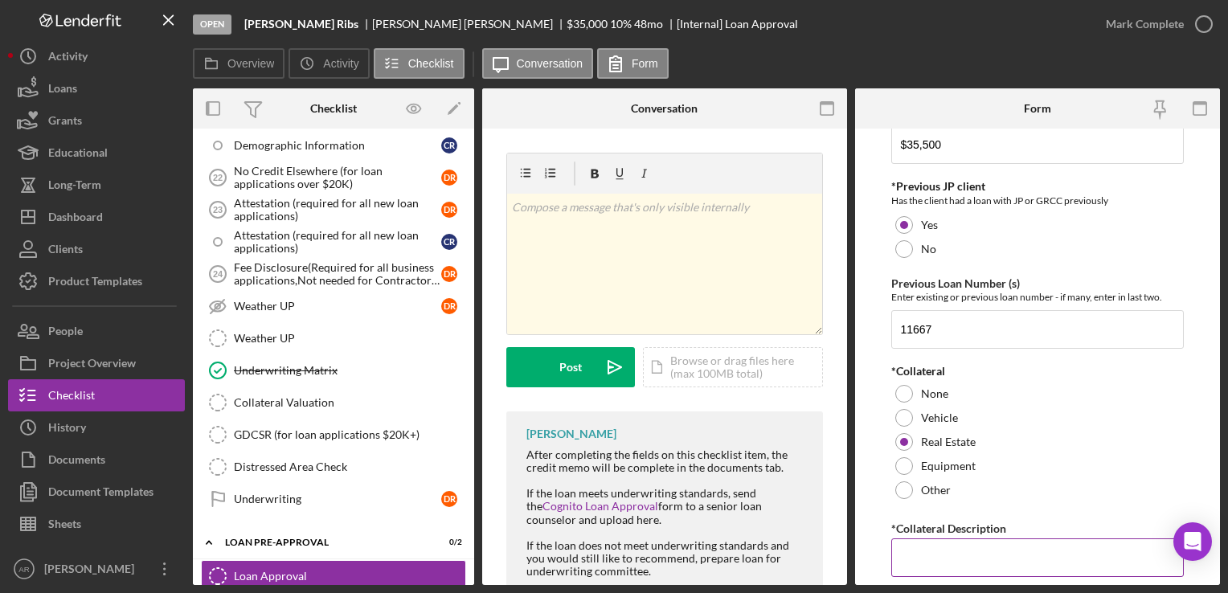
click at [920, 551] on input "*Collateral Description" at bounding box center [1037, 557] width 292 height 39
paste input "[STREET_ADDRESS]"
type input "[STREET_ADDRESS]"
click at [940, 529] on label "*Collateral Description" at bounding box center [948, 529] width 115 height 14
click at [940, 538] on input "[STREET_ADDRESS]" at bounding box center [1037, 557] width 292 height 39
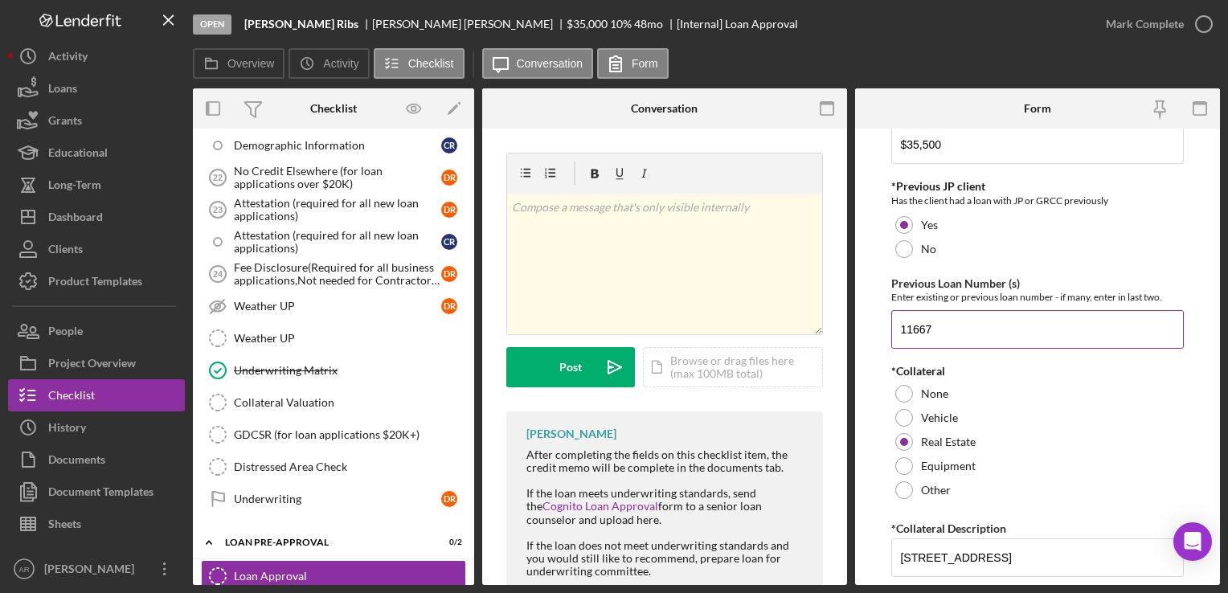
click at [953, 293] on div "Enter existing or previous loan number - if many, enter in last two." at bounding box center [1037, 297] width 292 height 12
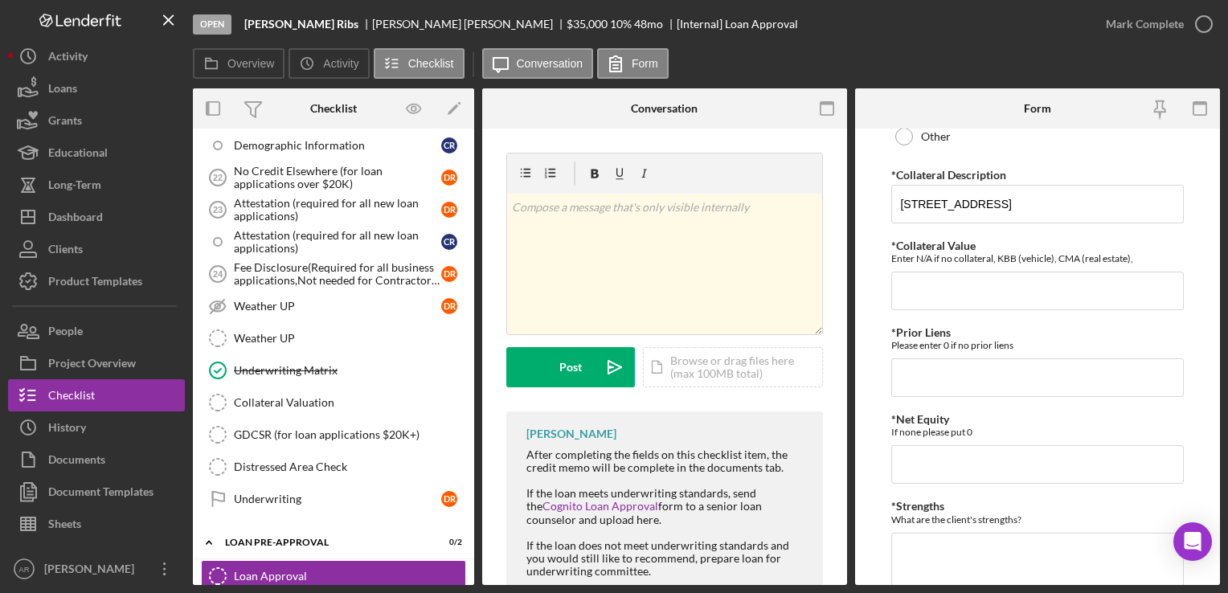
scroll to position [528, 0]
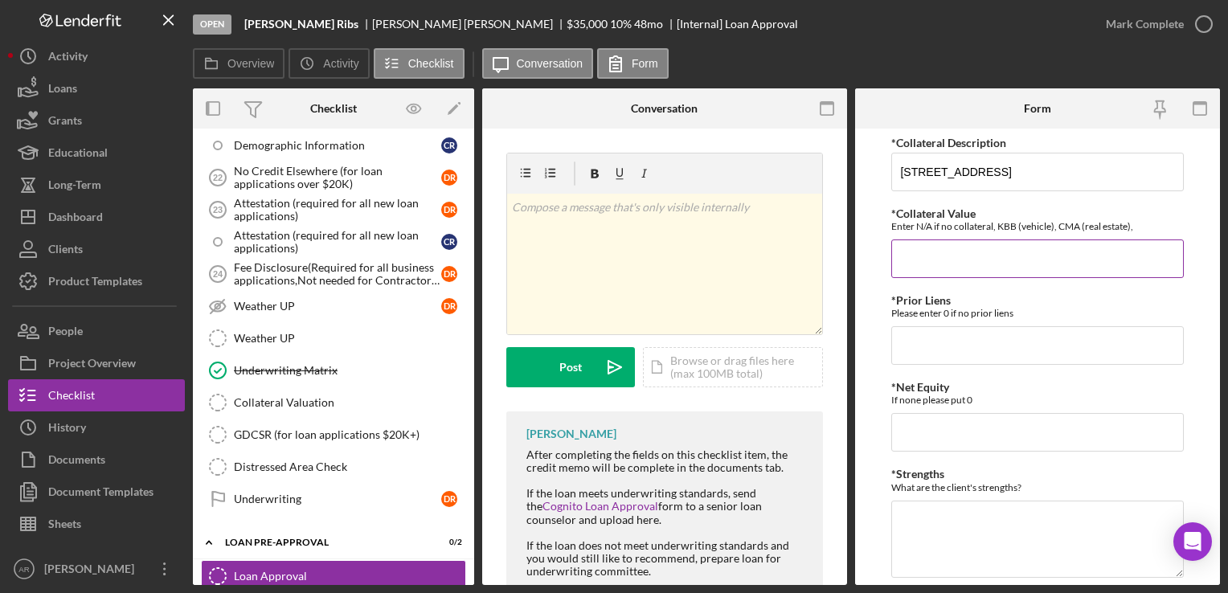
click at [916, 255] on input "*Collateral Value" at bounding box center [1037, 258] width 292 height 39
paste input "171,759"
type input "171,759"
click at [907, 343] on input "*Prior Liens" at bounding box center [1037, 345] width 292 height 39
type input "35,211"
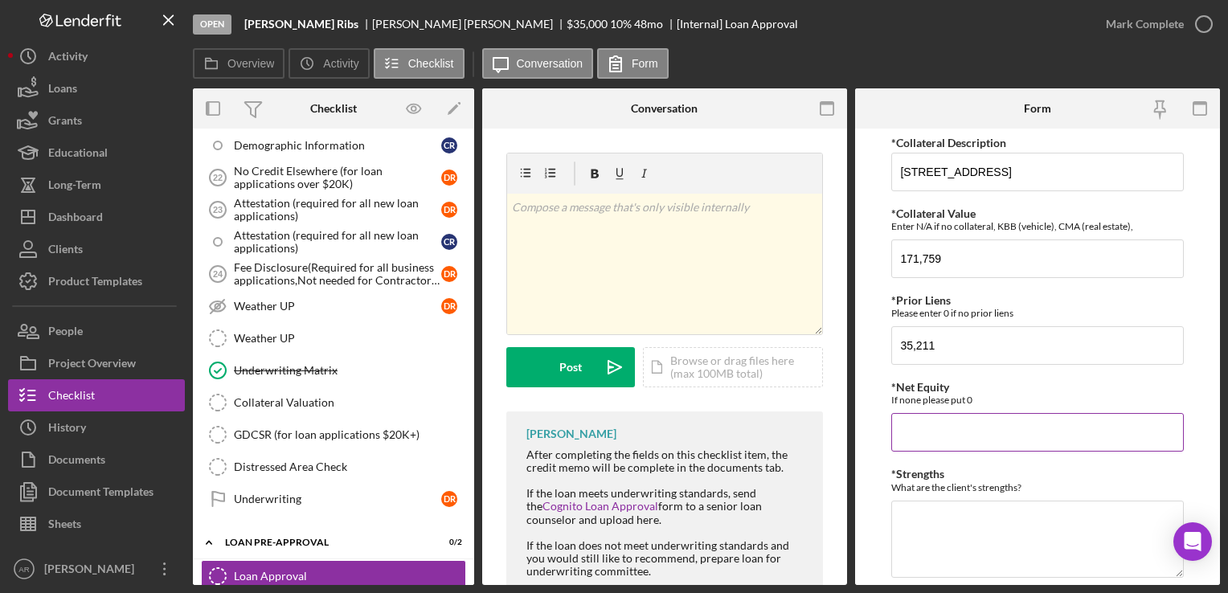
click at [938, 427] on input "*Net Equity" at bounding box center [1037, 432] width 292 height 39
type input "136,548"
click at [943, 520] on textarea "*Strengths" at bounding box center [1037, 539] width 292 height 77
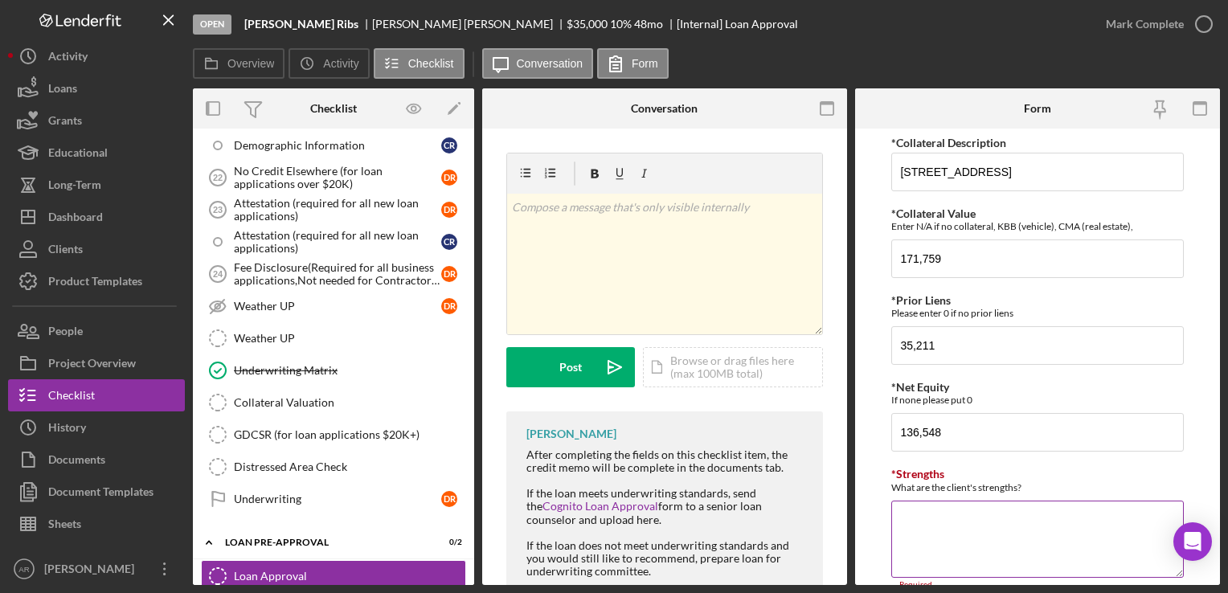
click at [922, 514] on textarea "*Strengths" at bounding box center [1037, 539] width 292 height 77
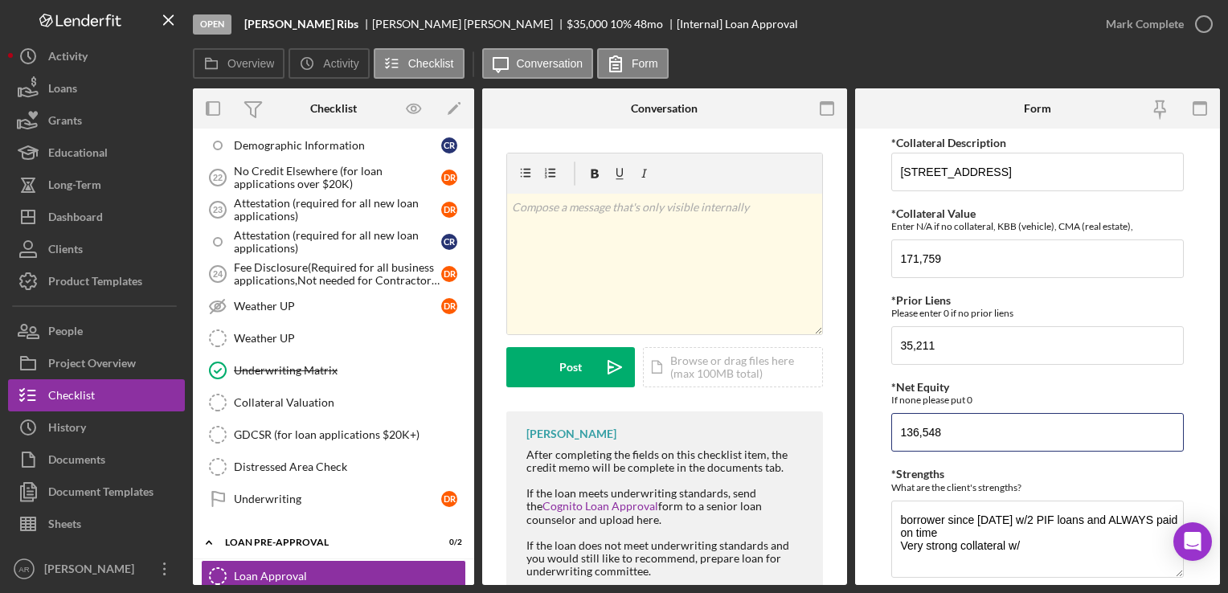
drag, startPoint x: 955, startPoint y: 431, endPoint x: 886, endPoint y: 429, distance: 68.3
click at [886, 429] on form "*Proposed Monthly Payment Update the loan amount and term on the client project…" at bounding box center [1037, 357] width 365 height 456
click at [1019, 546] on textarea "borrower since [DATE] w/2 PIF loans and ALWAYS paid on time Very strong collate…" at bounding box center [1037, 539] width 292 height 77
paste textarea "136,548"
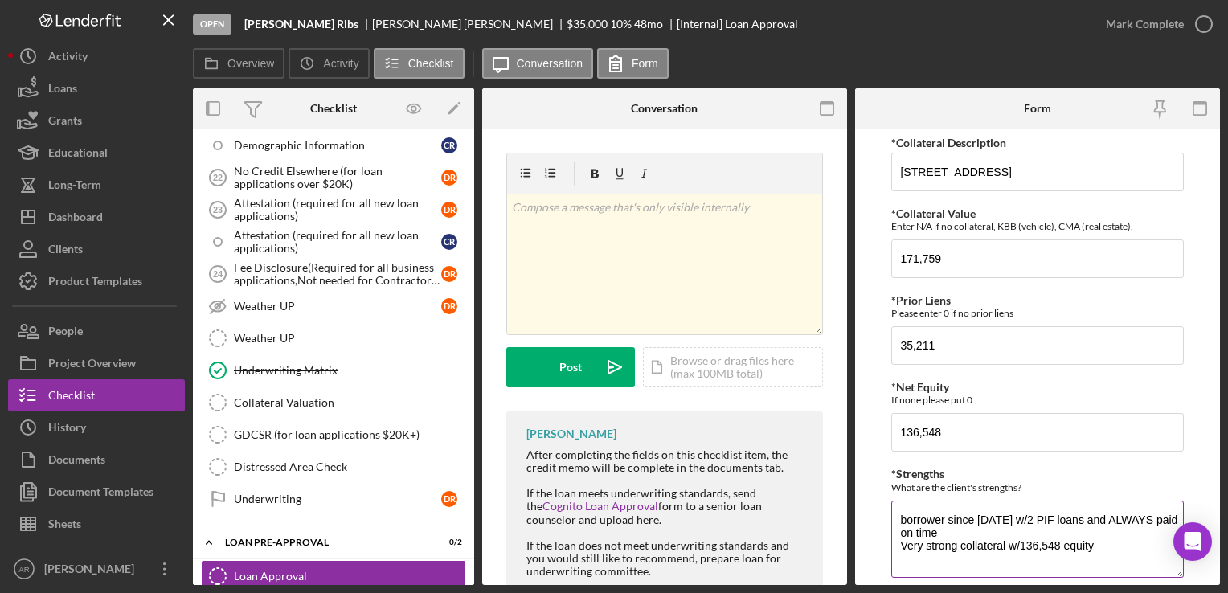
click at [1020, 538] on textarea "borrower since [DATE] w/2 PIF loans and ALWAYS paid on time Very strong collate…" at bounding box center [1037, 539] width 292 height 77
click at [899, 516] on textarea "borrower since [DATE] w/2 PIF loans and ALWAYS paid on time Very strong collate…" at bounding box center [1037, 539] width 292 height 77
click at [900, 517] on textarea "borrower since [DATE] w/2 PIF loans and ALWAYS paid on time Very strong collate…" at bounding box center [1037, 539] width 292 height 77
click at [948, 486] on div "What are the client's strengths?" at bounding box center [1037, 487] width 292 height 12
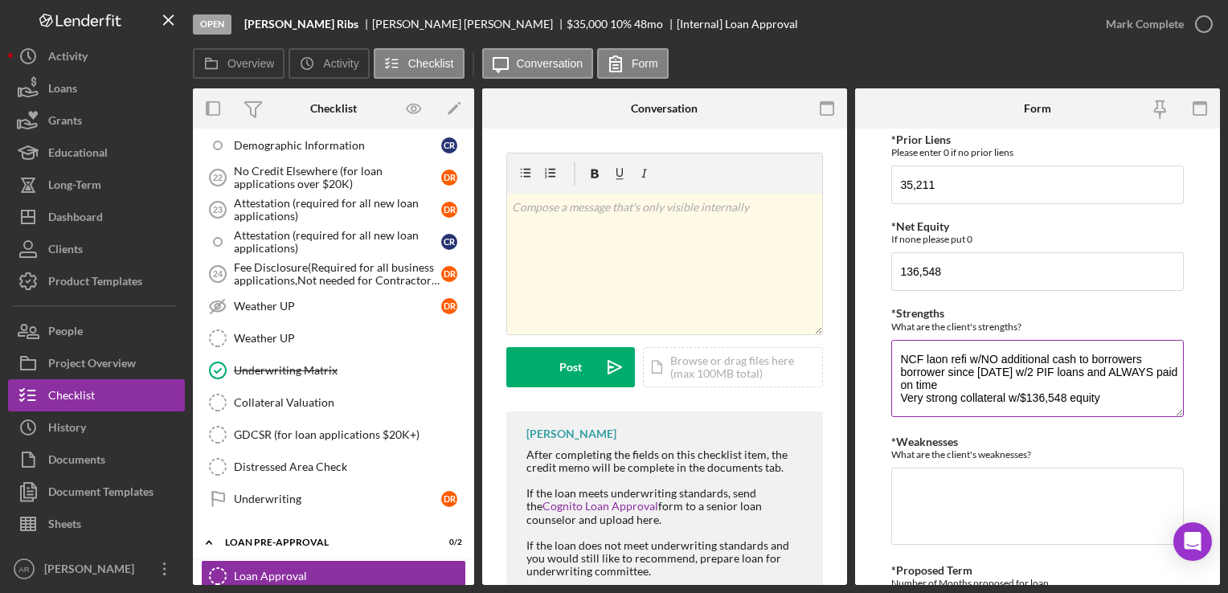
scroll to position [721, 0]
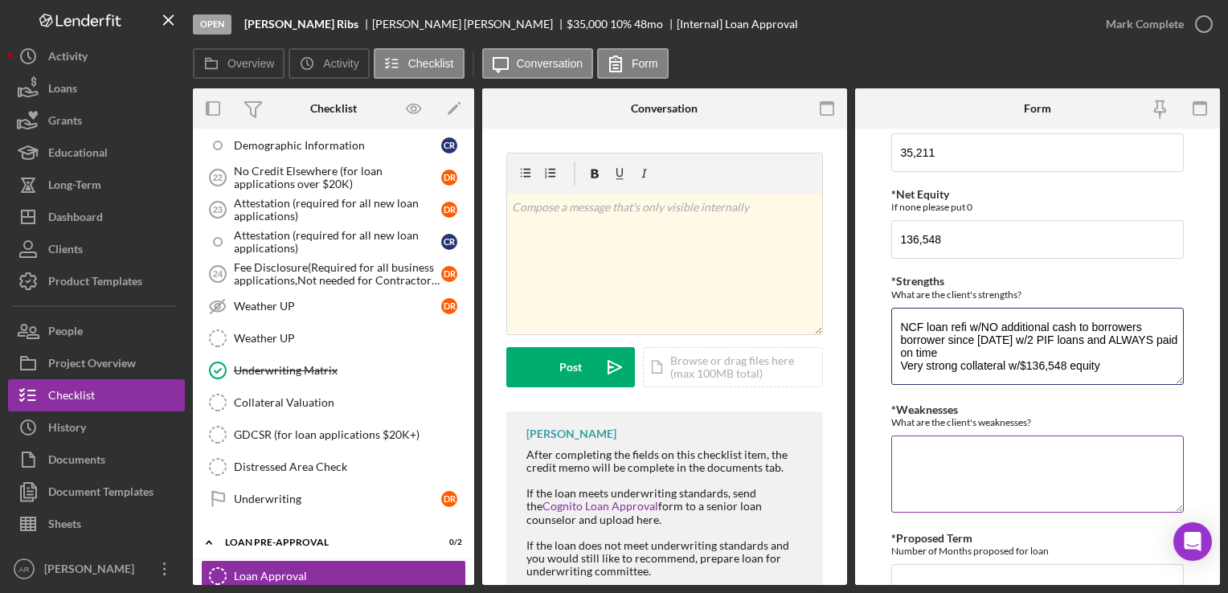
type textarea "NCF loan refi w/NO additional cash to borrowers borrower since [DATE] w/2 PIF l…"
click at [954, 461] on textarea "*Weaknesses" at bounding box center [1037, 474] width 292 height 77
type textarea "scores 0 on the matrix"
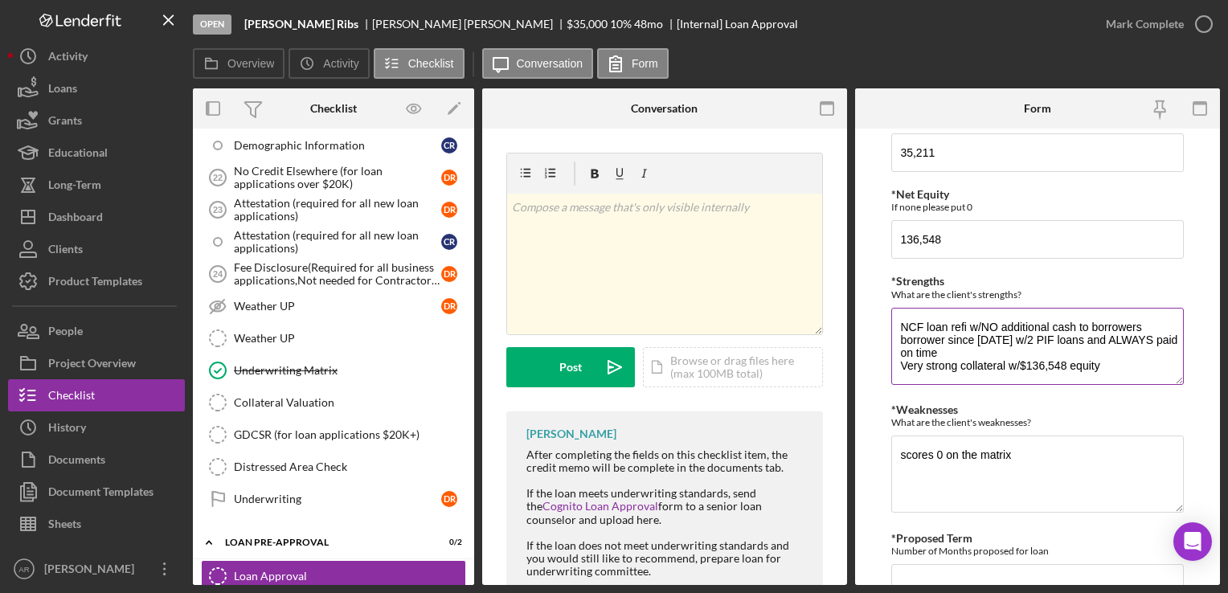
click at [1105, 366] on textarea "NCF loan refi w/NO additional cash to borrowers borrower since [DATE] w/2 PIF l…" at bounding box center [1037, 346] width 292 height 77
click at [900, 372] on textarea "NCF loan refi w/NO additional cash to borrowers borrower since [DATE] w/2 PIF l…" at bounding box center [1037, 346] width 292 height 77
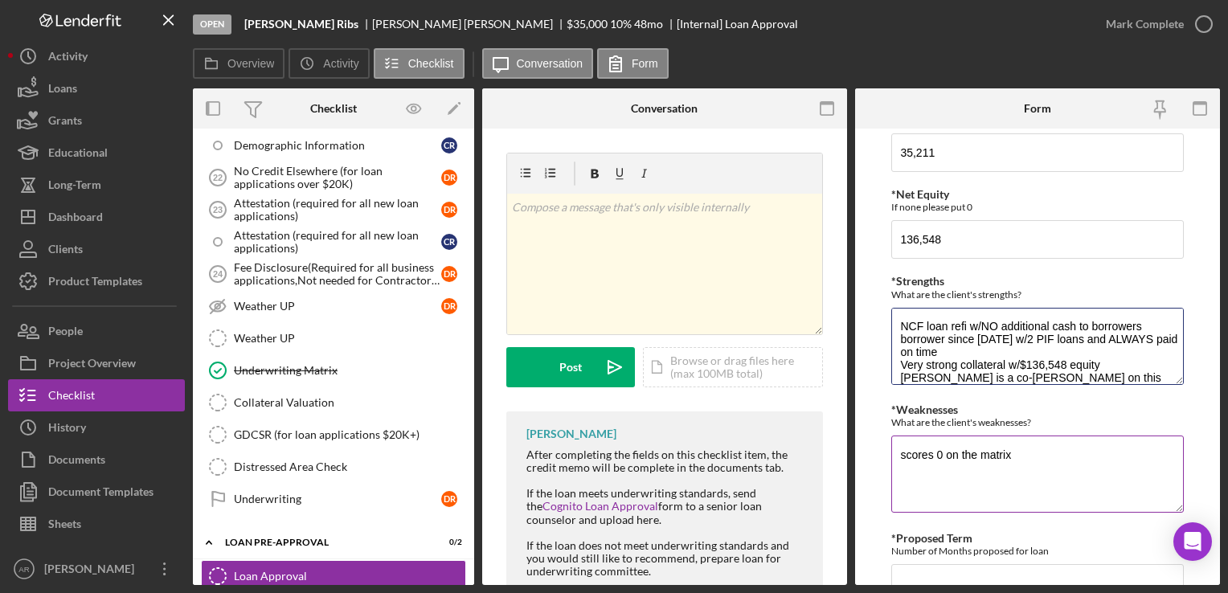
type textarea "NCF loan refi w/NO additional cash to borrowers borrower since [DATE] w/2 PIF l…"
click at [1013, 454] on textarea "scores 0 on the matrix" at bounding box center [1037, 474] width 292 height 77
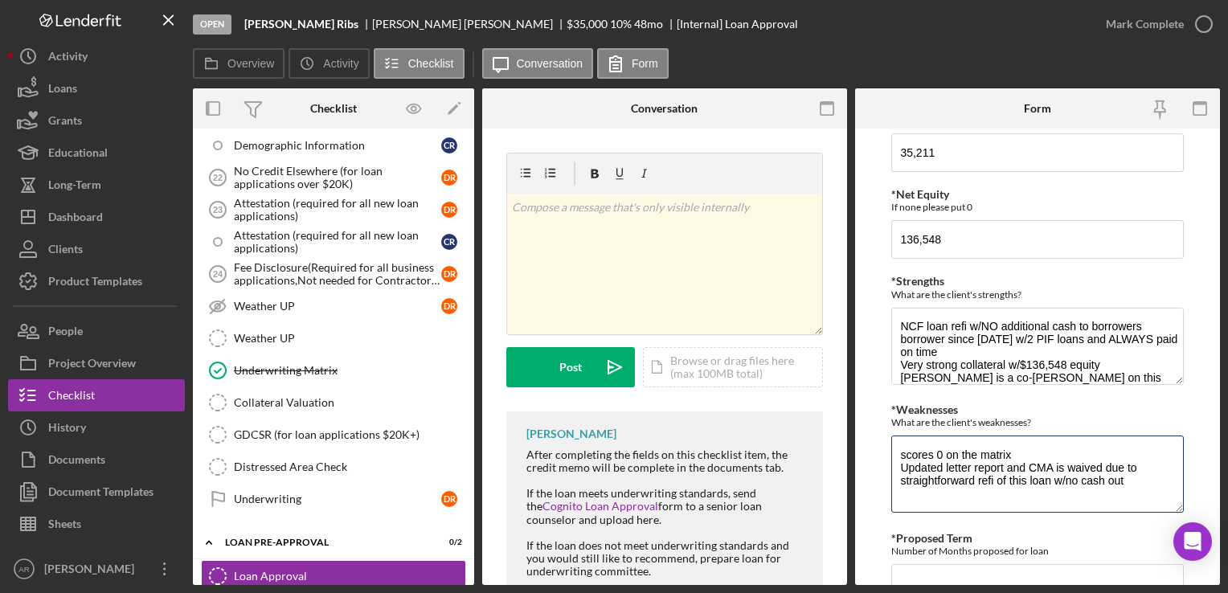
scroll to position [794, 0]
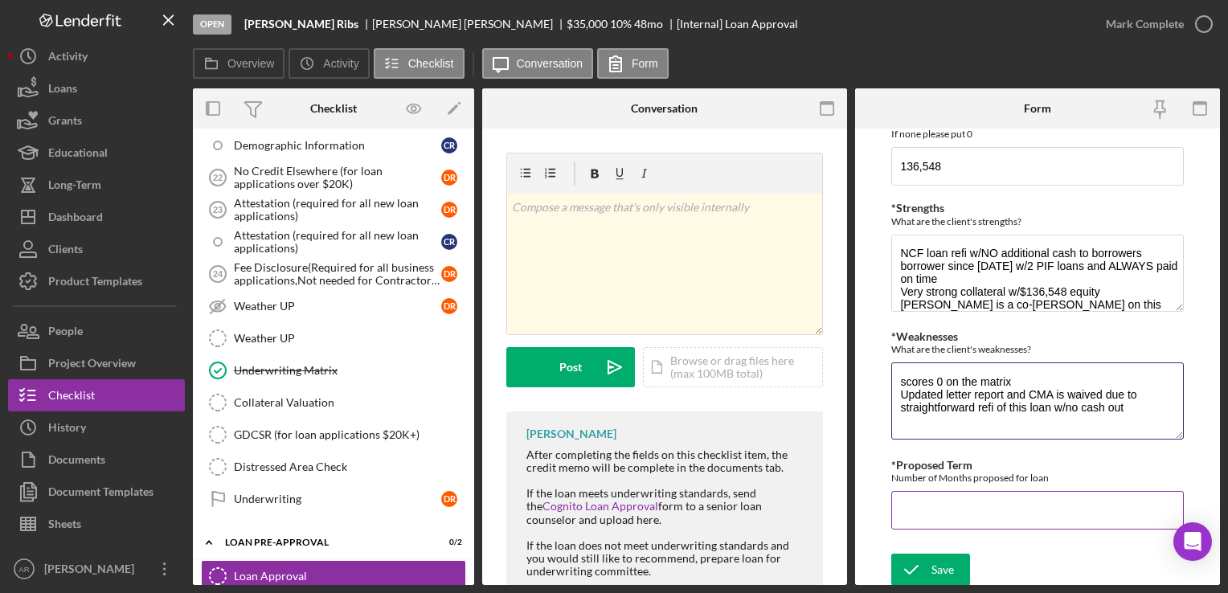
type textarea "scores 0 on the matrix Updated letter report and CMA is waived due to straightf…"
click at [956, 512] on input "*Proposed Term" at bounding box center [1037, 510] width 292 height 39
type input "60"
click at [931, 566] on div "Save" at bounding box center [942, 570] width 23 height 32
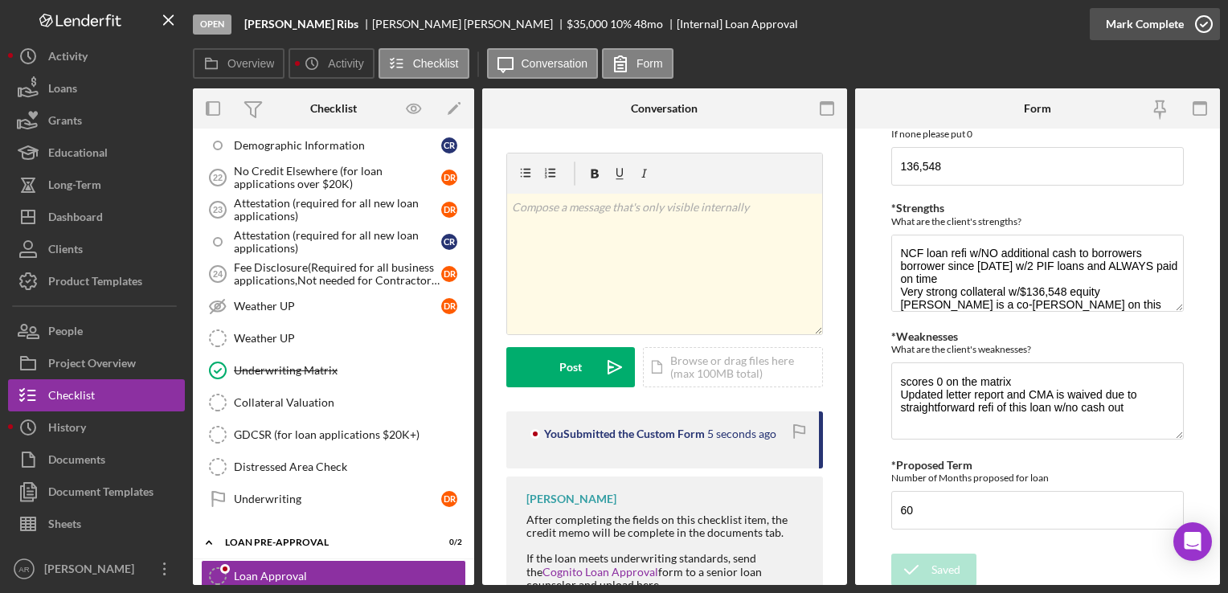
click at [1206, 25] on icon "button" at bounding box center [1204, 24] width 40 height 40
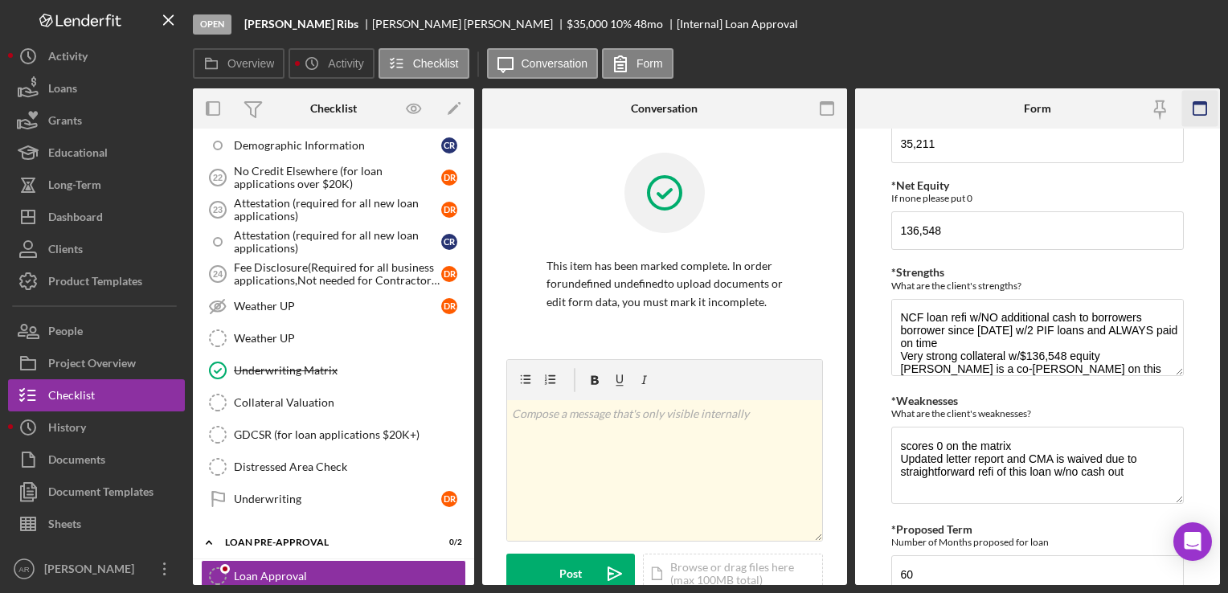
scroll to position [858, 0]
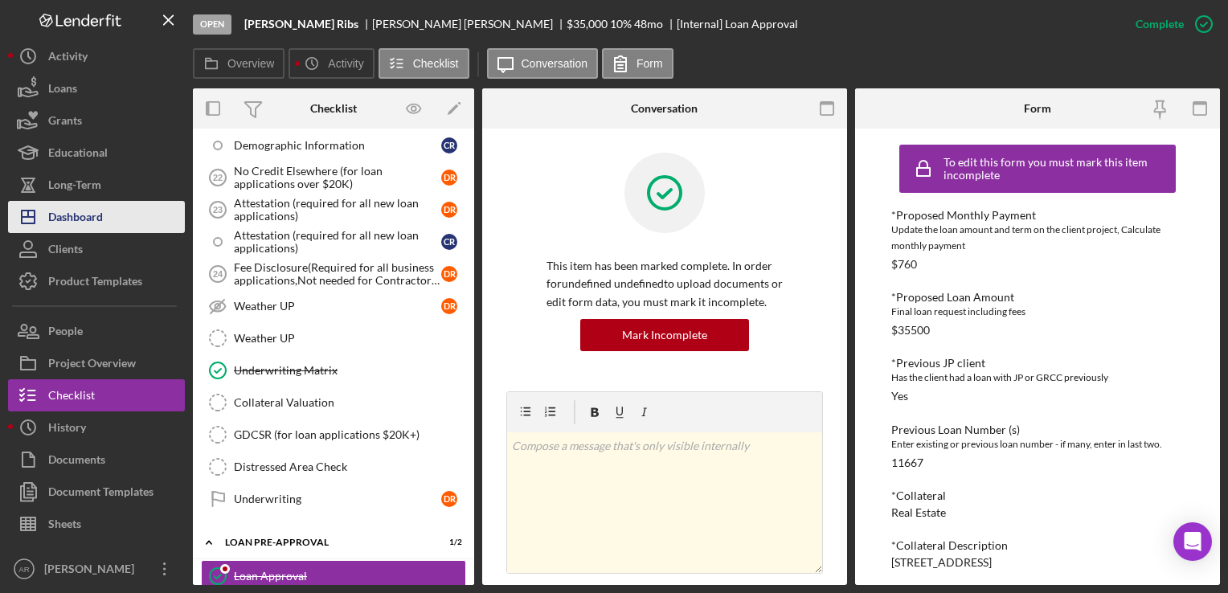
click at [68, 219] on div "Dashboard" at bounding box center [75, 219] width 55 height 36
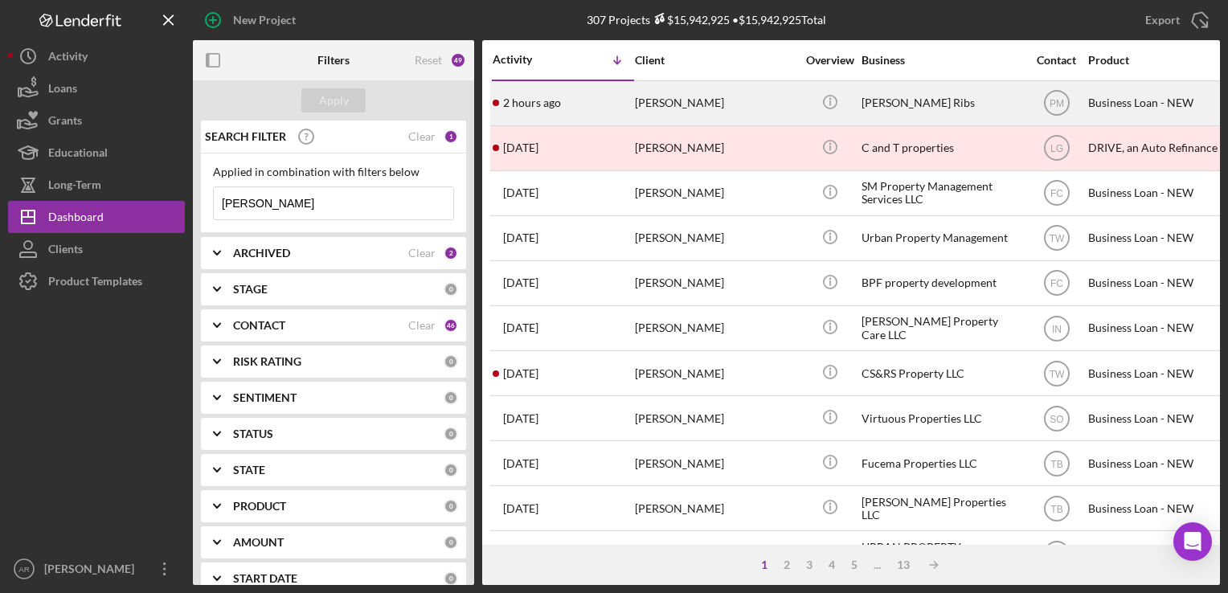
click at [651, 104] on div "[PERSON_NAME]" at bounding box center [715, 103] width 161 height 43
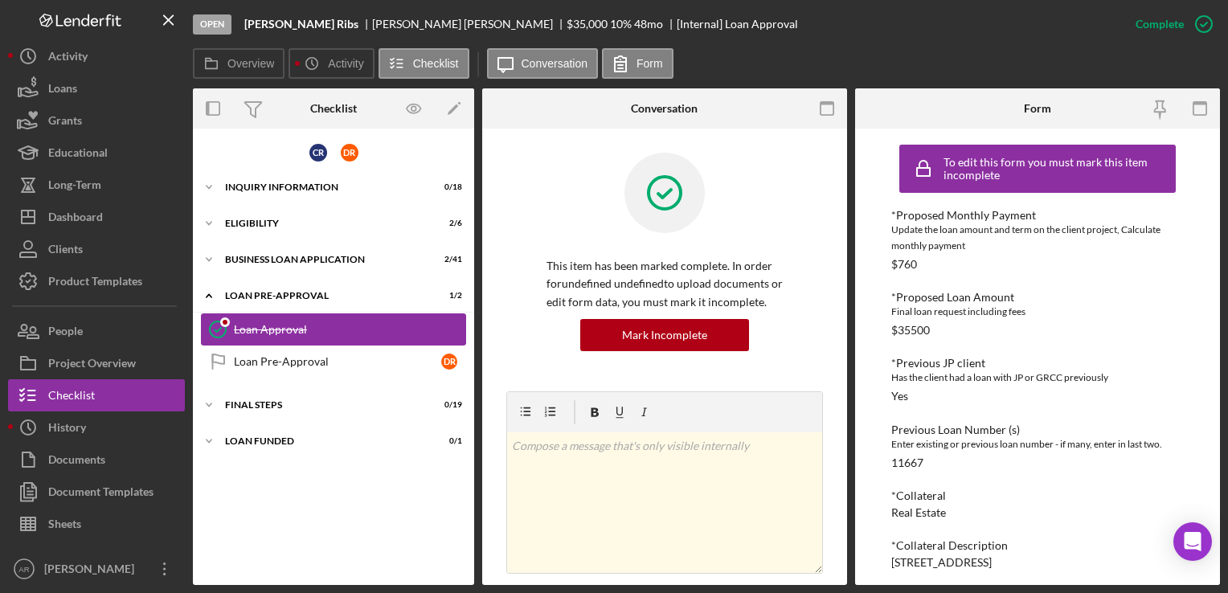
click at [283, 328] on div "Loan Approval" at bounding box center [349, 329] width 231 height 13
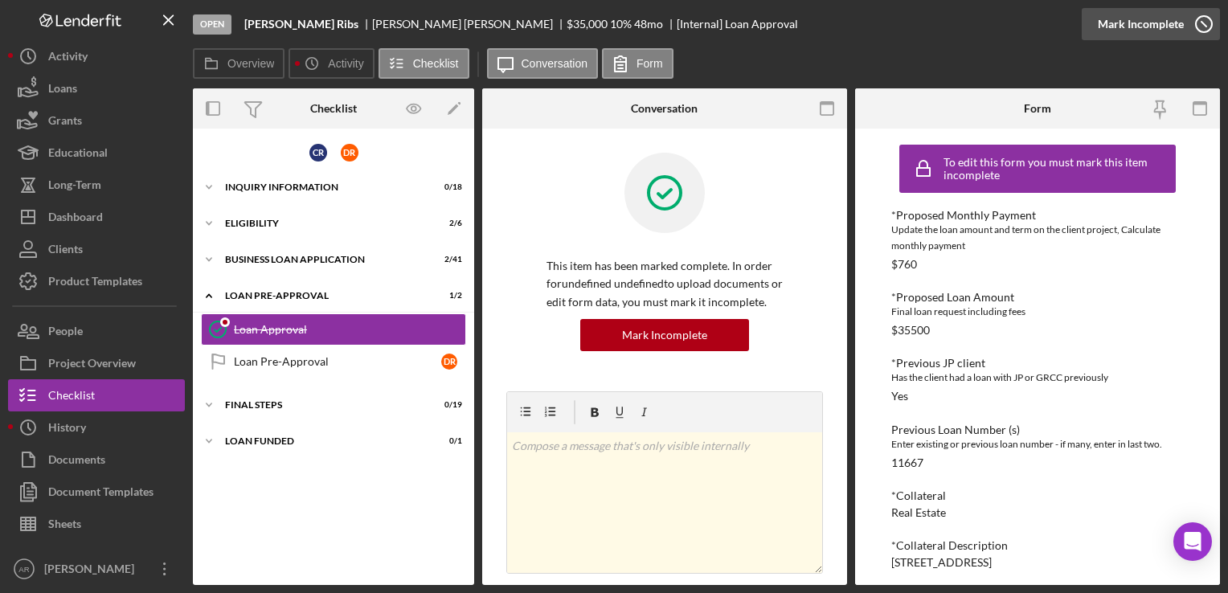
click at [1211, 24] on icon "button" at bounding box center [1204, 24] width 40 height 40
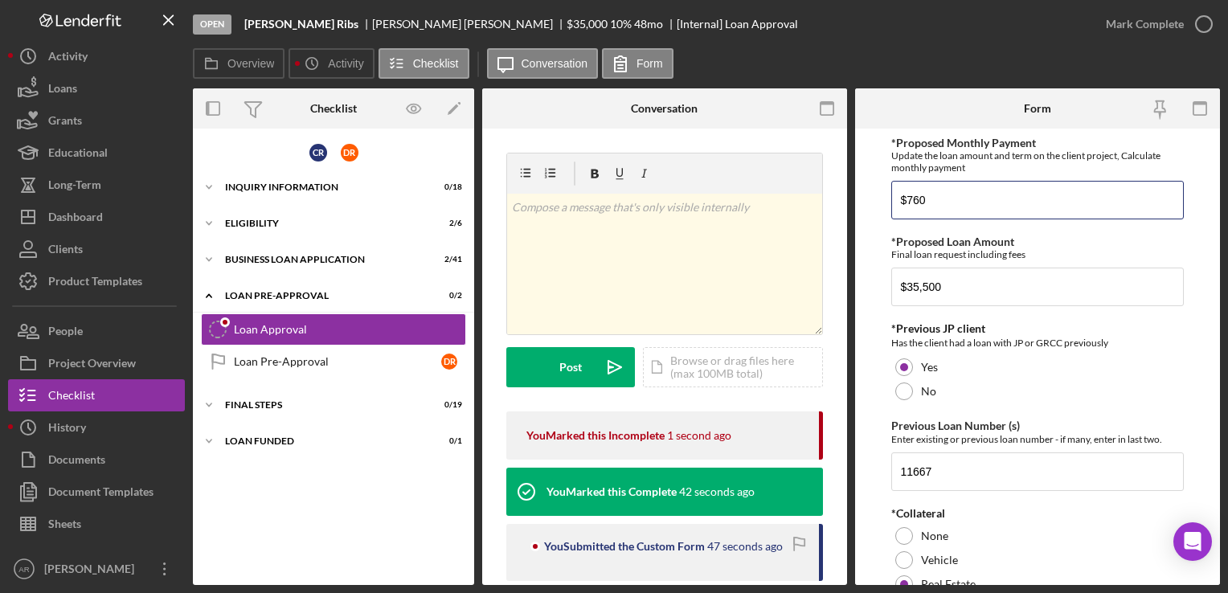
drag, startPoint x: 930, startPoint y: 200, endPoint x: 885, endPoint y: 200, distance: 45.0
click at [885, 200] on form "*Proposed Monthly Payment Update the loan amount and term on the client project…" at bounding box center [1037, 357] width 365 height 456
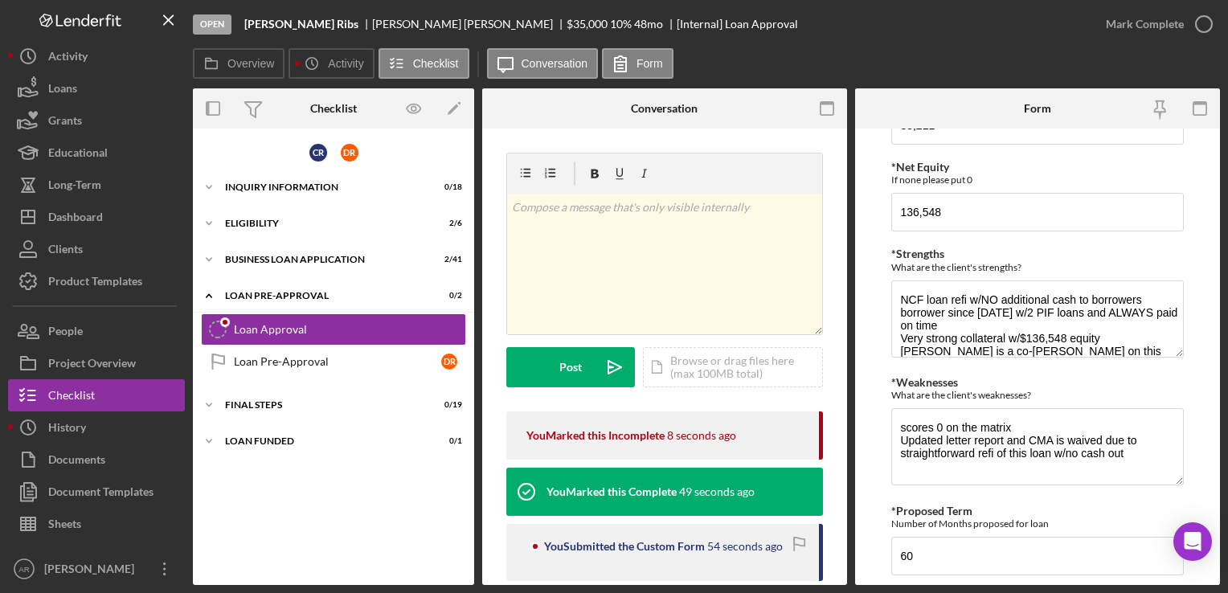
scroll to position [794, 0]
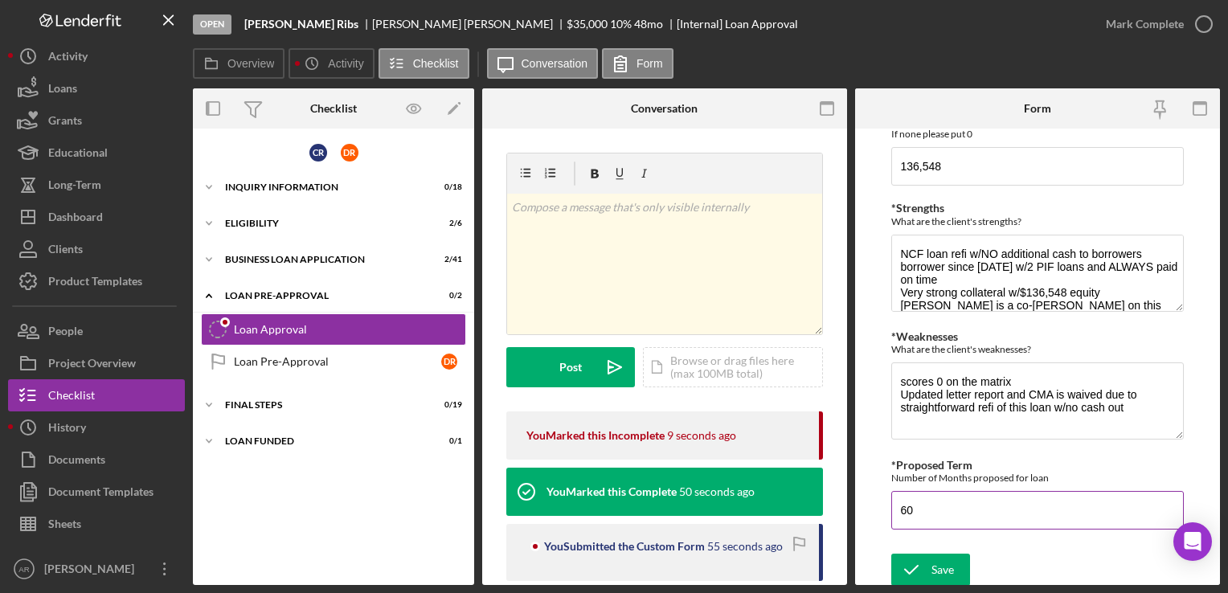
type input "$500"
drag, startPoint x: 931, startPoint y: 510, endPoint x: 886, endPoint y: 519, distance: 46.8
click at [886, 519] on form "*Proposed Monthly Payment Update the loan amount and term on the client project…" at bounding box center [1037, 357] width 365 height 456
type input "48"
click at [1128, 407] on textarea "scores 0 on the matrix Updated letter report and CMA is waived due to straightf…" at bounding box center [1037, 400] width 292 height 77
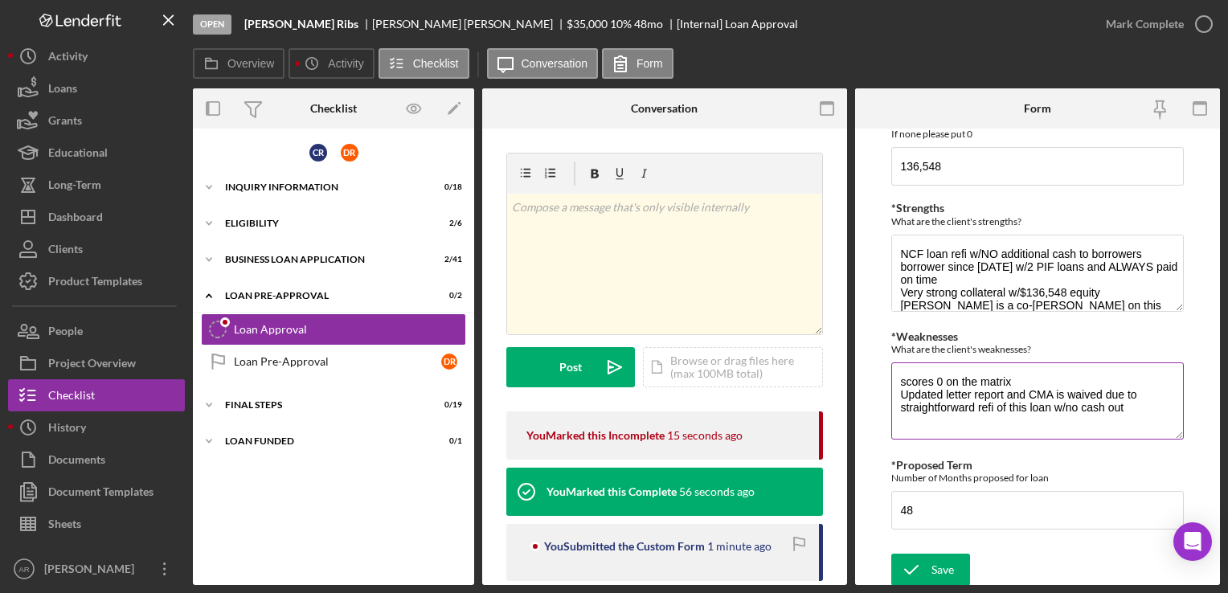
click at [900, 388] on textarea "scores 0 on the matrix Updated letter report and CMA is waived due to straightf…" at bounding box center [1037, 400] width 292 height 77
click at [910, 394] on textarea "scores 0 on the matrix Updated letter report and CMA is waived due to straightf…" at bounding box center [1037, 400] width 292 height 77
paste textarea "$500/month payment and 48 months balloon note"
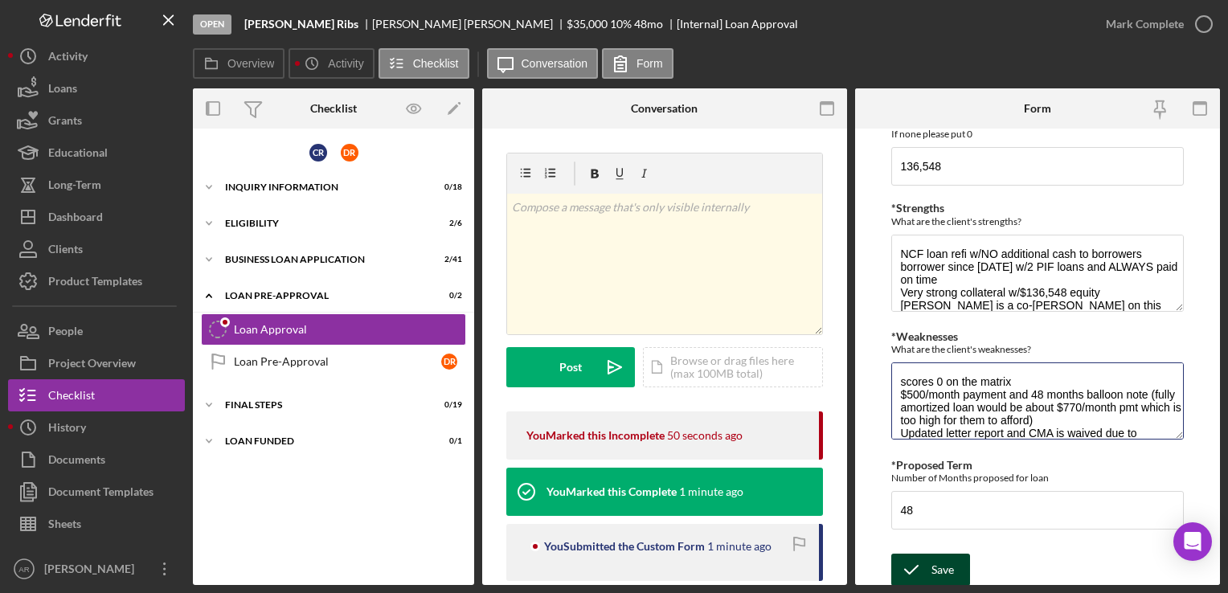
type textarea "scores 0 on the matrix $500/month payment and 48 months balloon note (fully amo…"
click at [923, 564] on icon "submit" at bounding box center [911, 570] width 40 height 40
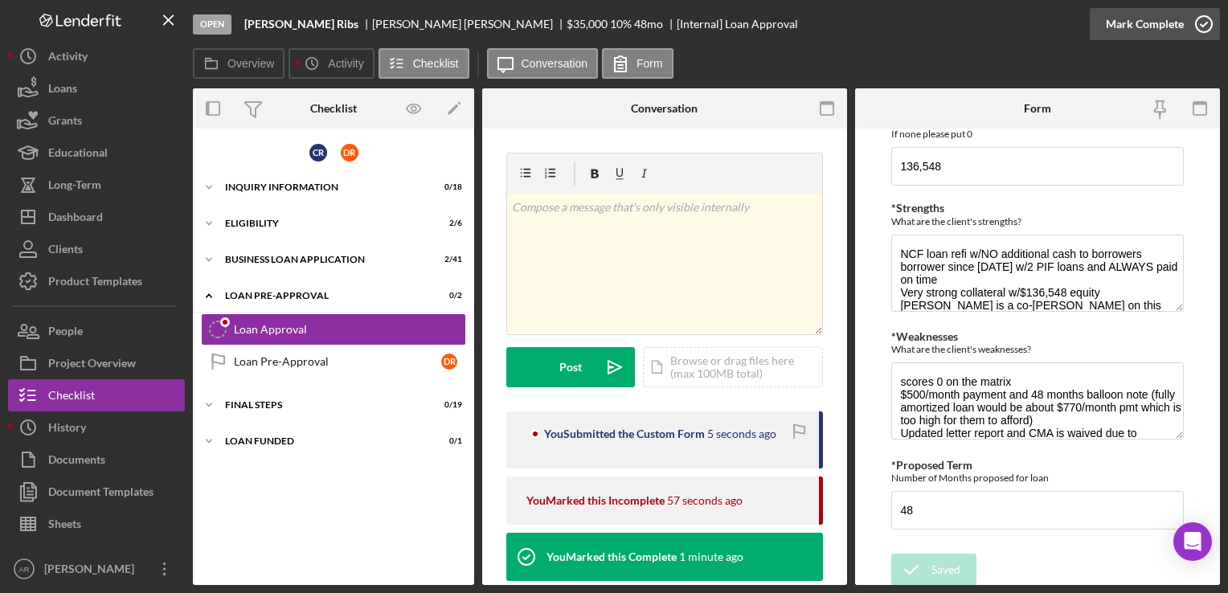
click at [1204, 23] on icon "button" at bounding box center [1204, 24] width 40 height 40
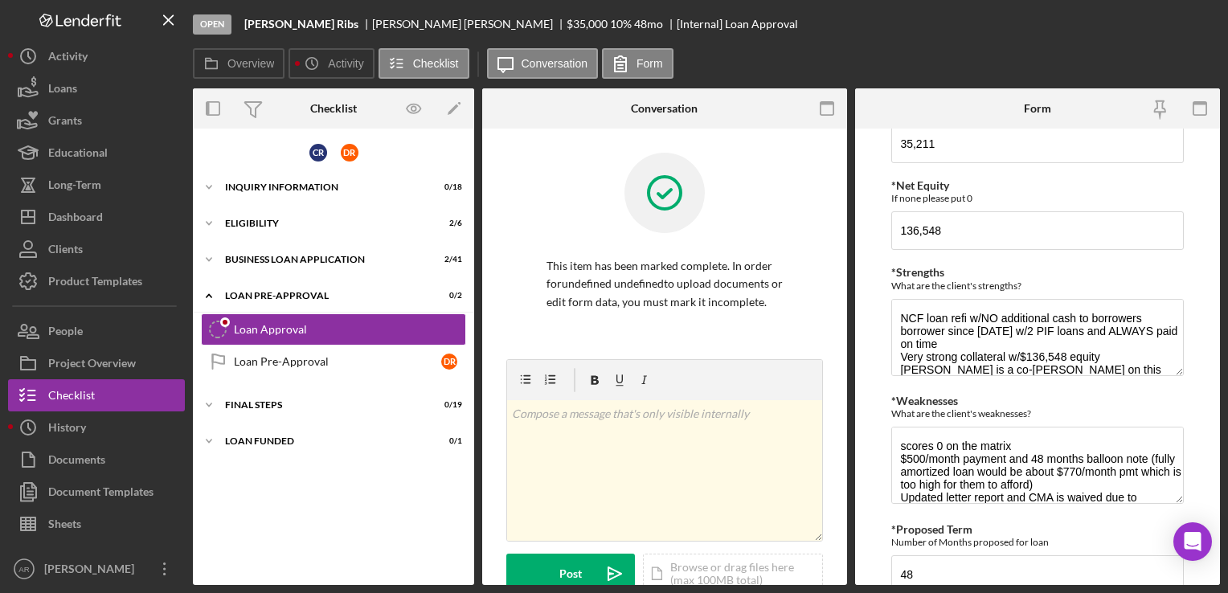
scroll to position [858, 0]
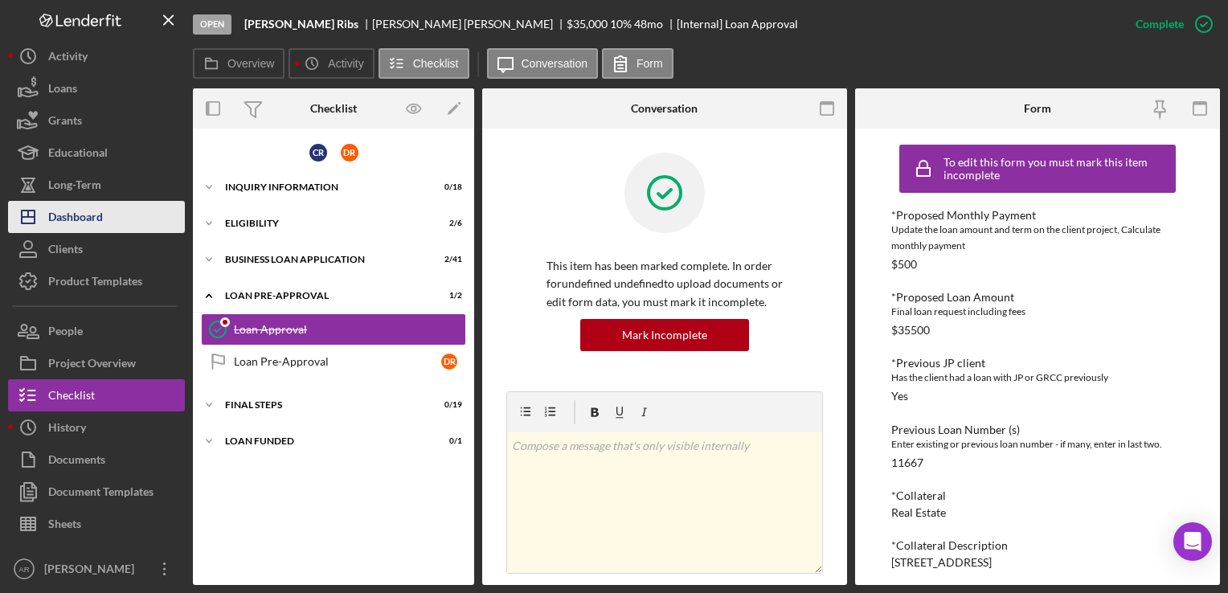
click at [55, 214] on div "Dashboard" at bounding box center [75, 219] width 55 height 36
